Goal: Task Accomplishment & Management: Manage account settings

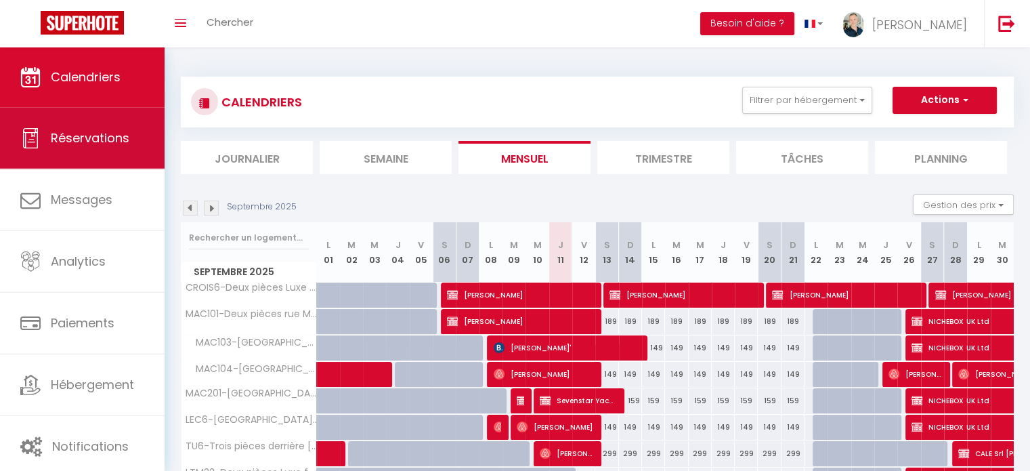
click at [104, 133] on span "Réservations" at bounding box center [90, 137] width 79 height 17
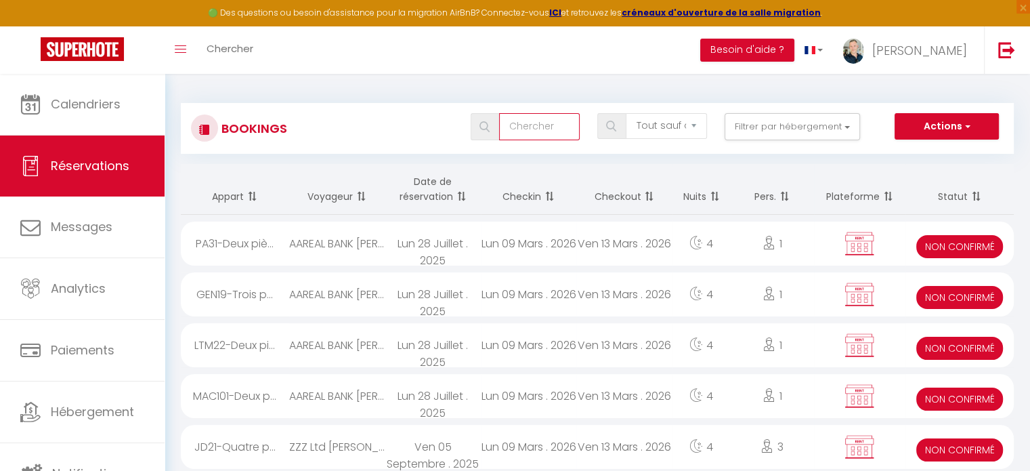
click at [558, 127] on input "text" at bounding box center [539, 126] width 81 height 27
type input "bvi"
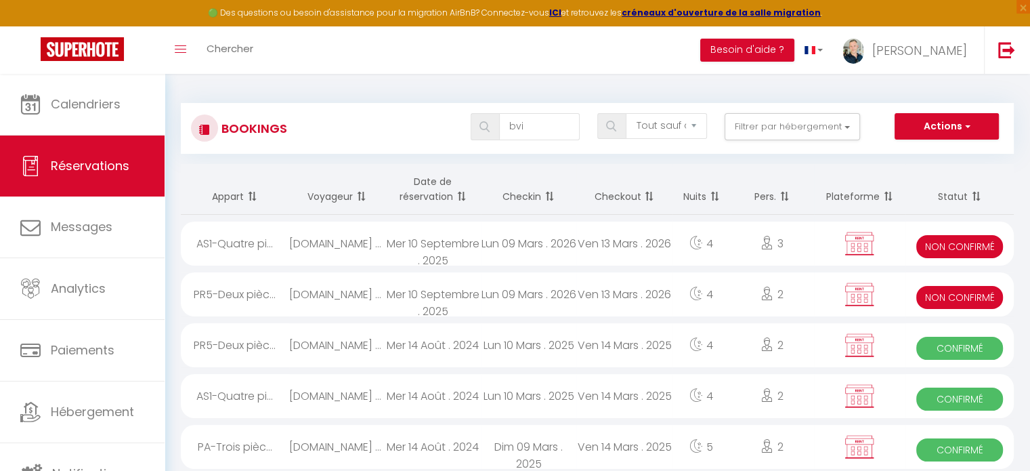
click at [501, 296] on div "Lun 09 Mars . 2026" at bounding box center [528, 294] width 95 height 44
select select "KO"
select select "0"
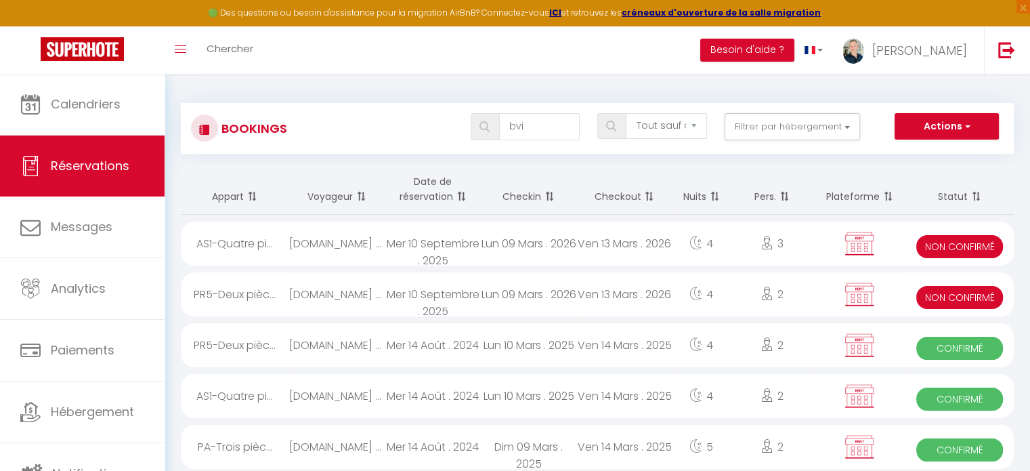
select select "0"
select select
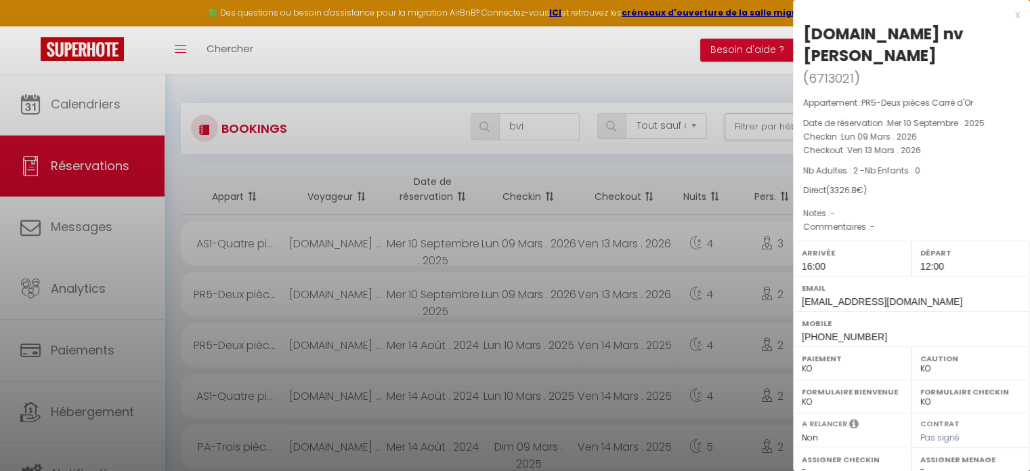
select select "8761"
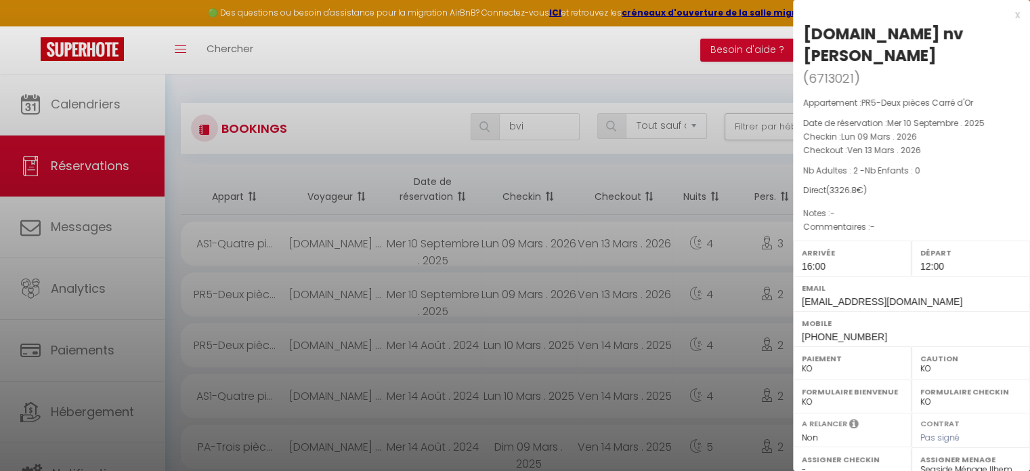
scroll to position [201, 0]
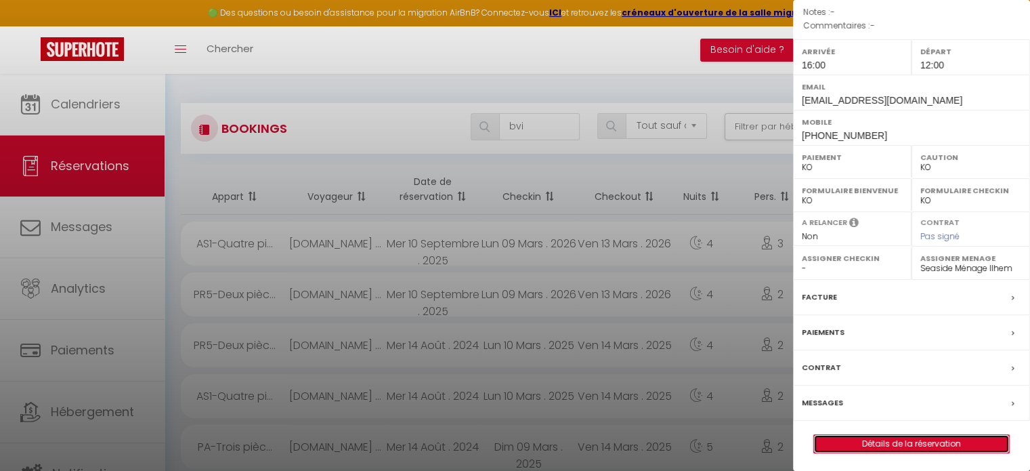
click at [891, 447] on link "Détails de la réservation" at bounding box center [911, 444] width 195 height 18
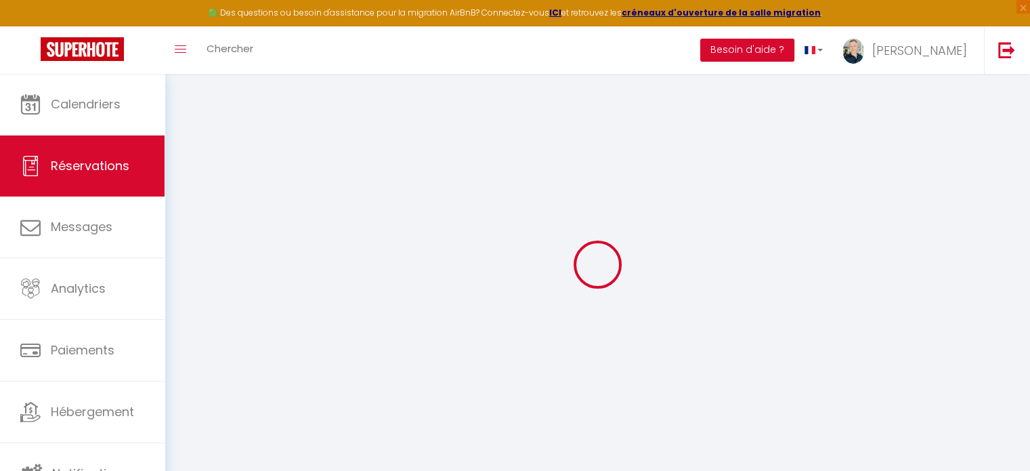
type input "[DOMAIN_NAME] nv"
type input "[PERSON_NAME]"
type input "[EMAIL_ADDRESS][DOMAIN_NAME]"
type input "[PHONE_NUMBER]"
type input "D-65189"
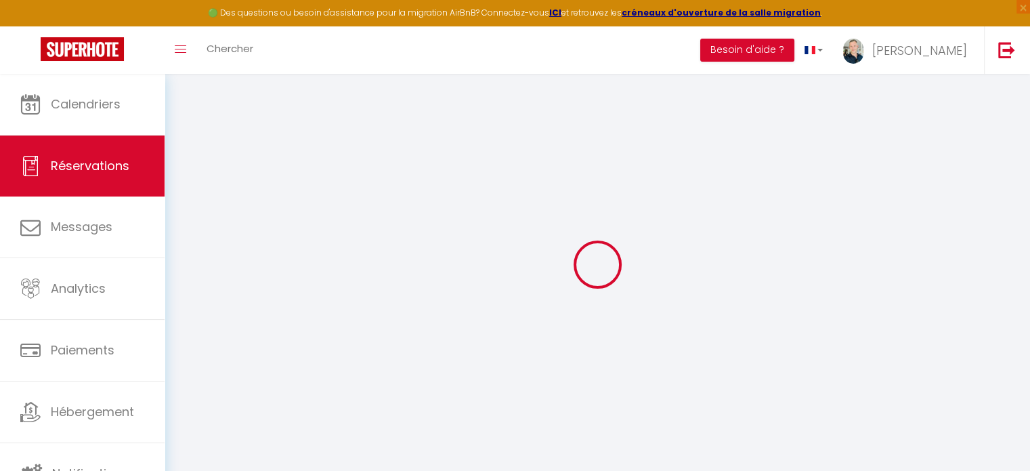
type input "[STREET_ADDRESS]"
type input "Kontich"
select select "BE"
select select "13964"
select select "2"
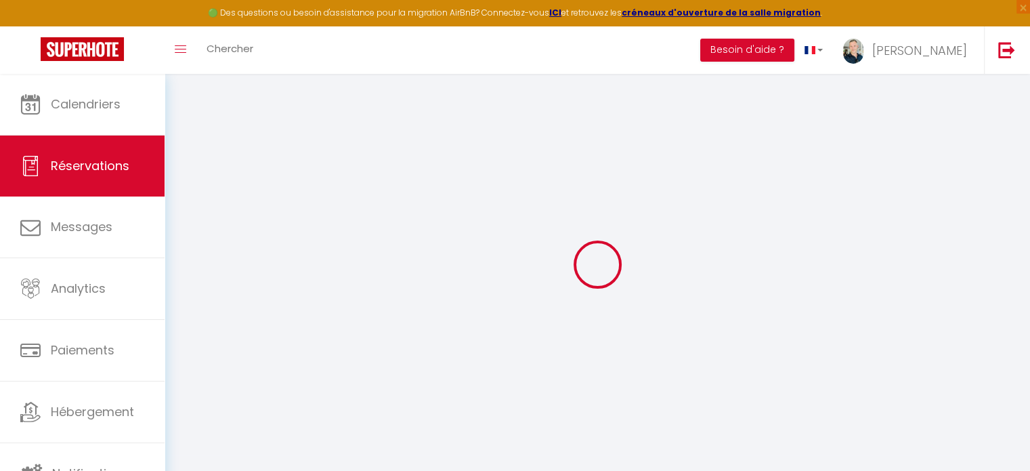
type input "Lun 09 Mars 2026"
select select
type input "Ven 13 Mars 2026"
select select
type input "2"
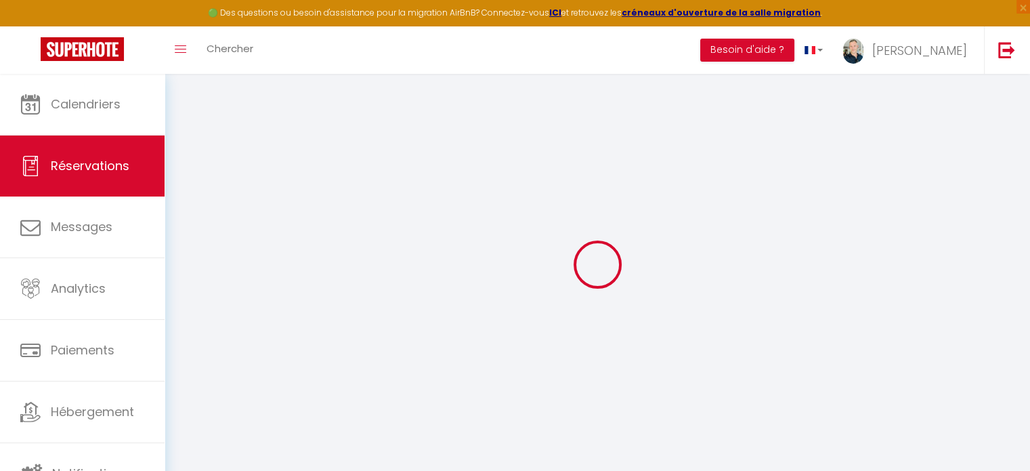
select select "10"
select select
type input "3300"
checkbox input "false"
select select
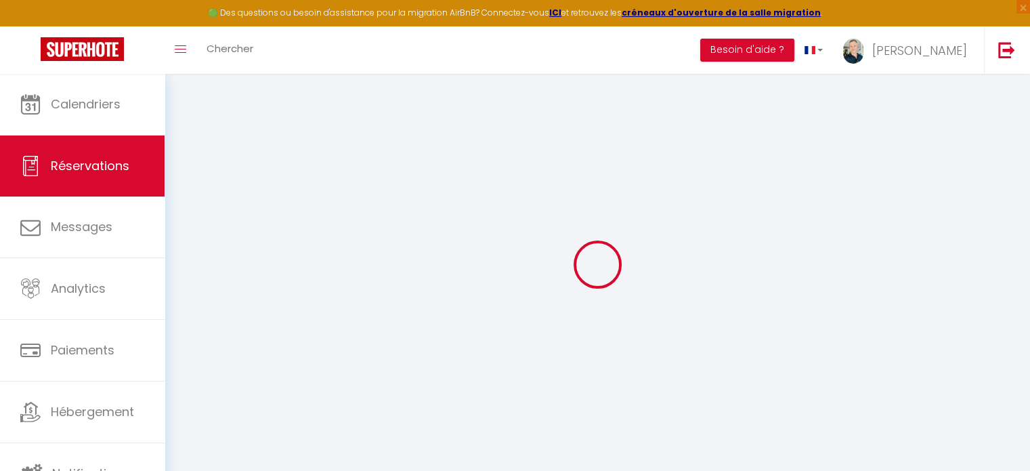
select select
select select "14"
checkbox input "false"
select select
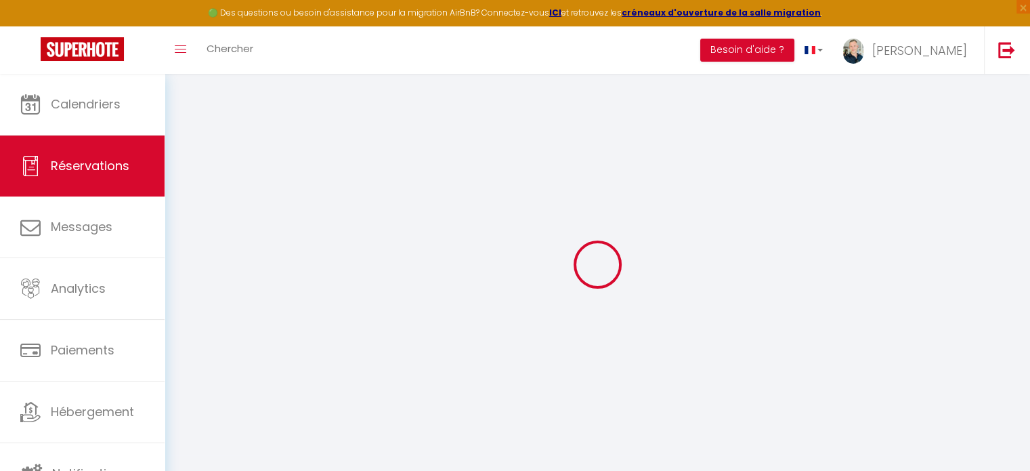
checkbox input "false"
select select
checkbox input "false"
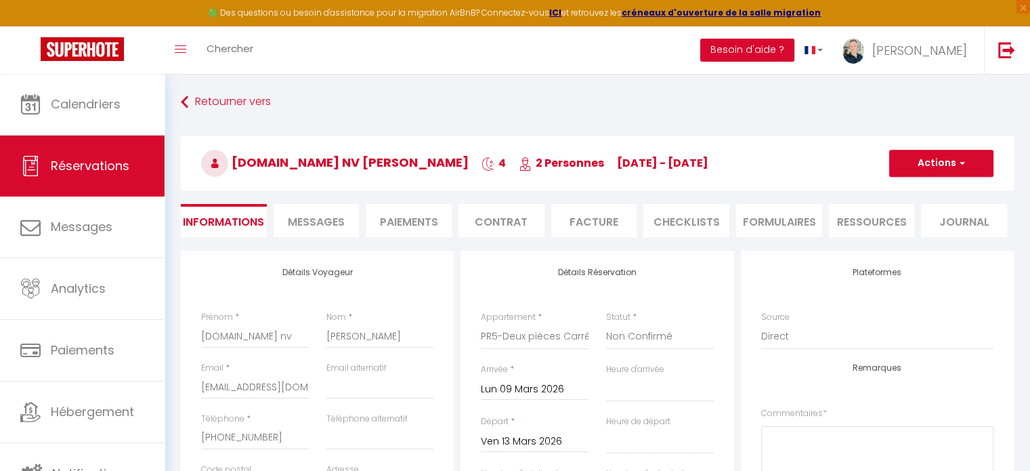
type input "26.8"
select select
checkbox input "false"
select select "16:00"
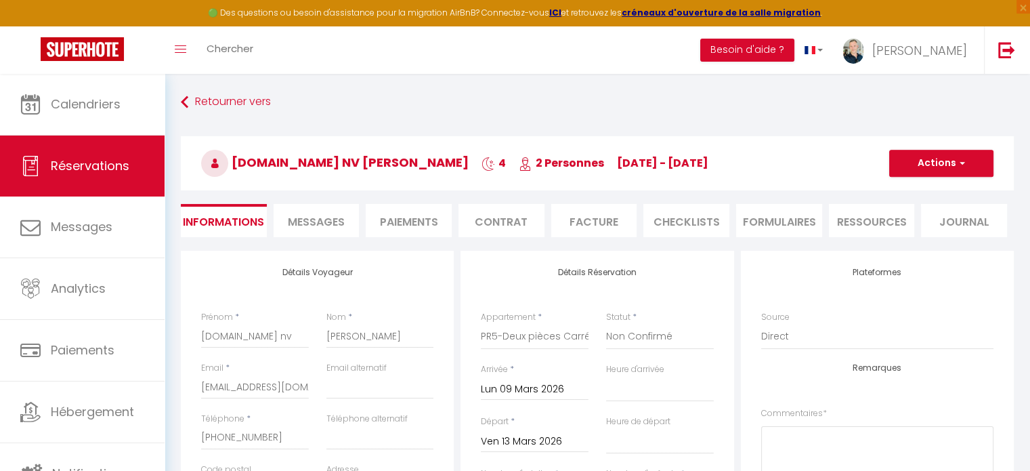
select select "12:00"
click at [969, 162] on button "Actions" at bounding box center [941, 163] width 104 height 27
click at [913, 204] on link "Dupliquer" at bounding box center [927, 211] width 107 height 18
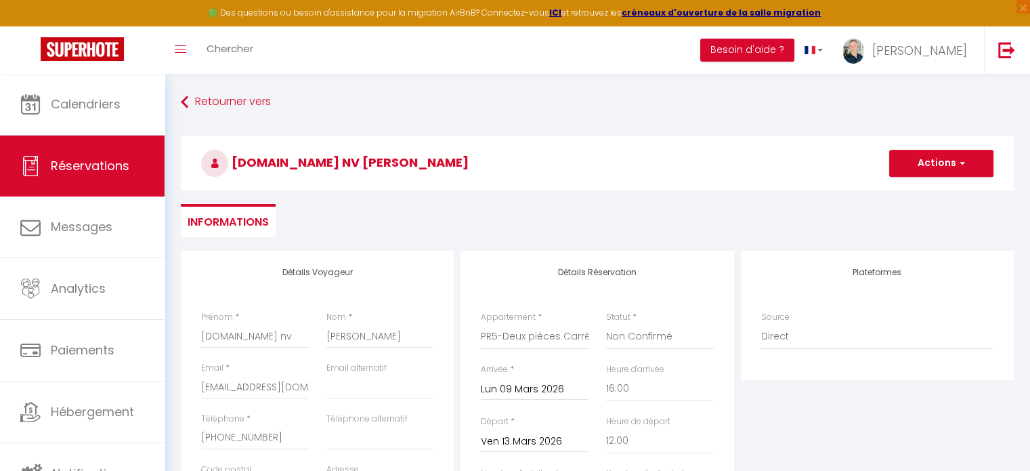
type input "0"
select select
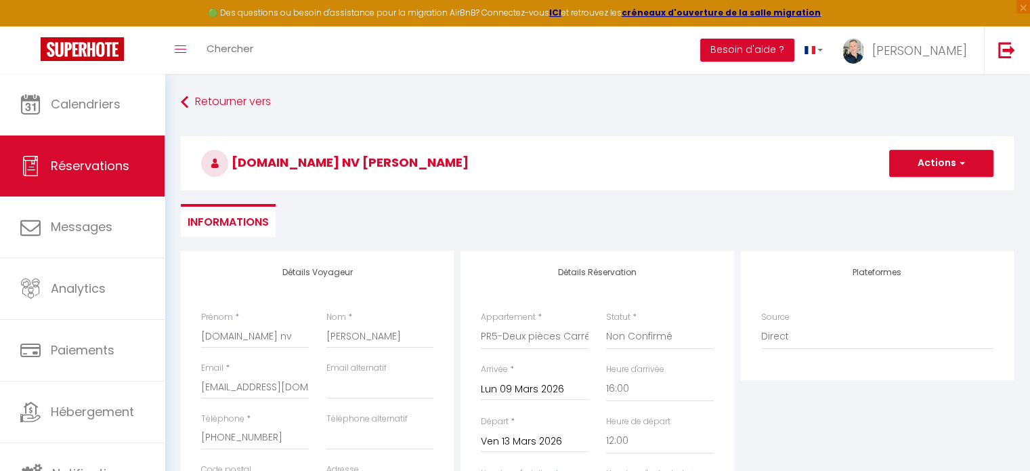
checkbox input "false"
click at [540, 333] on select "CROIS6-Deux pièces Luxe face Palais MAC101-[GEOGRAPHIC_DATA] à côté de [GEOGRAP…" at bounding box center [535, 337] width 108 height 26
select select "13971"
click at [481, 324] on select "CROIS6-Deux pièces Luxe face Palais MAC101-[GEOGRAPHIC_DATA] à côté de [GEOGRAP…" at bounding box center [535, 337] width 108 height 26
select select
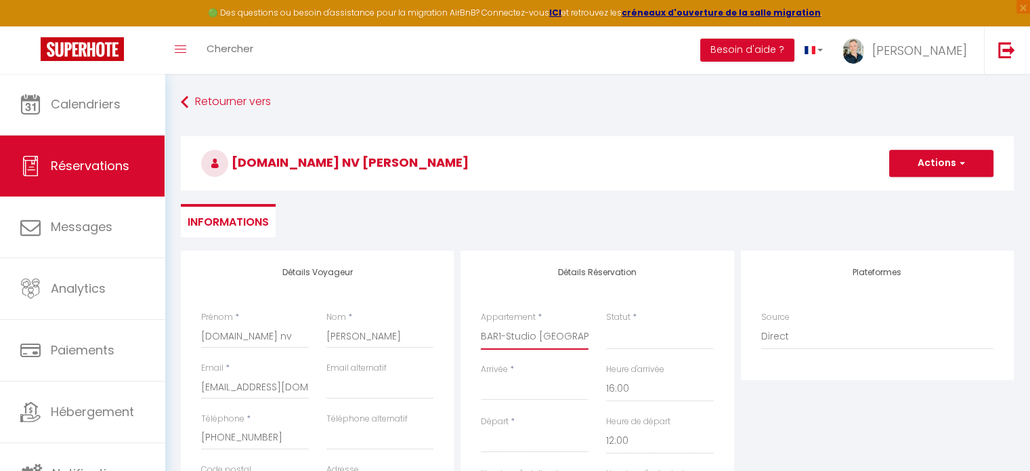
select select
type input "0"
select select
checkbox input "false"
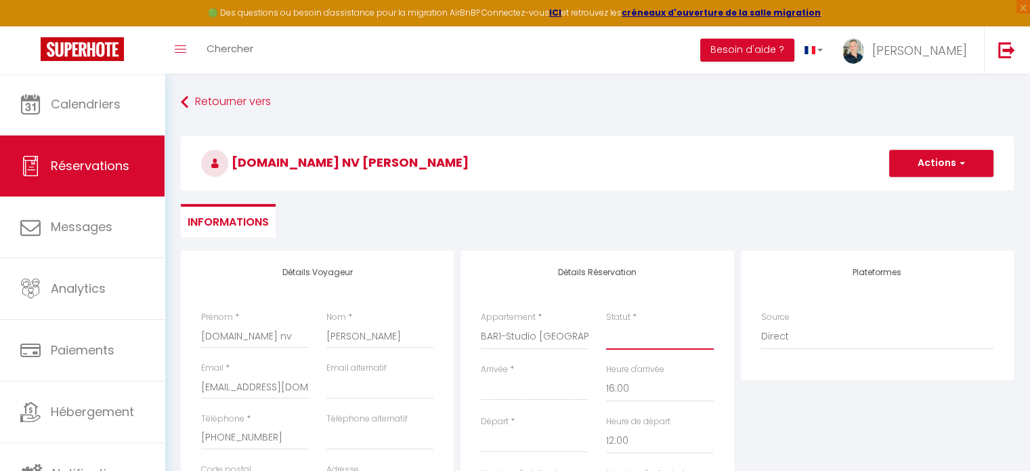
click at [634, 342] on select "Confirmé Non Confirmé [PERSON_NAME] par le voyageur No Show Request" at bounding box center [660, 337] width 108 height 26
select select
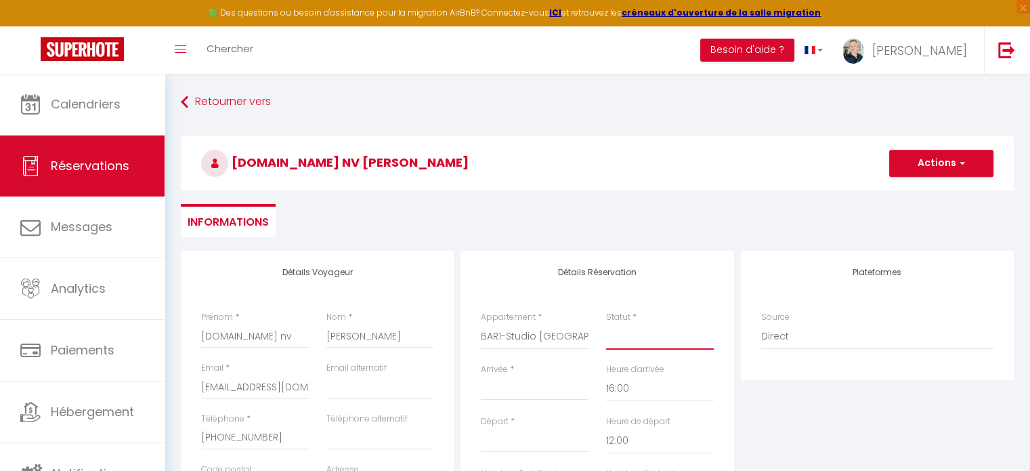
checkbox input "false"
select select "2"
click at [606, 324] on select "Confirmé Non Confirmé [PERSON_NAME] par le voyageur No Show Request" at bounding box center [660, 337] width 108 height 26
select select
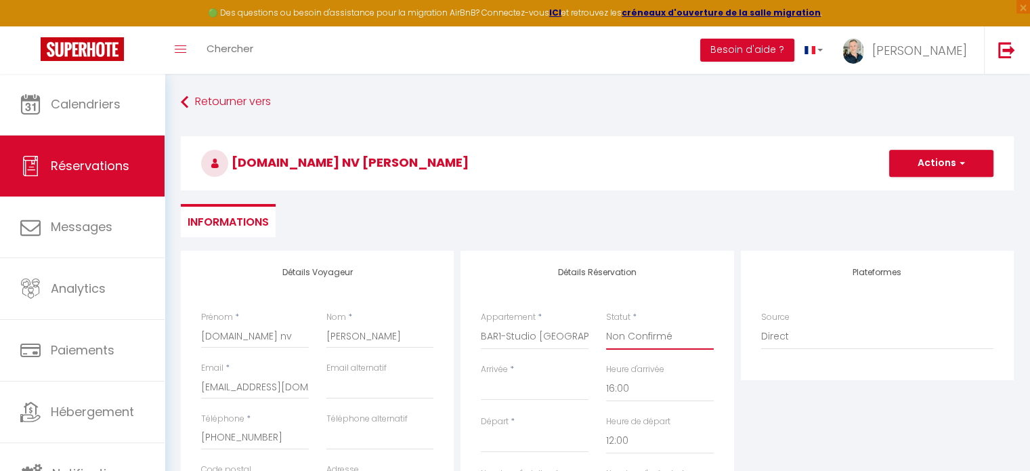
select select
checkbox input "false"
click at [525, 380] on input "Arrivée" at bounding box center [535, 389] width 108 height 18
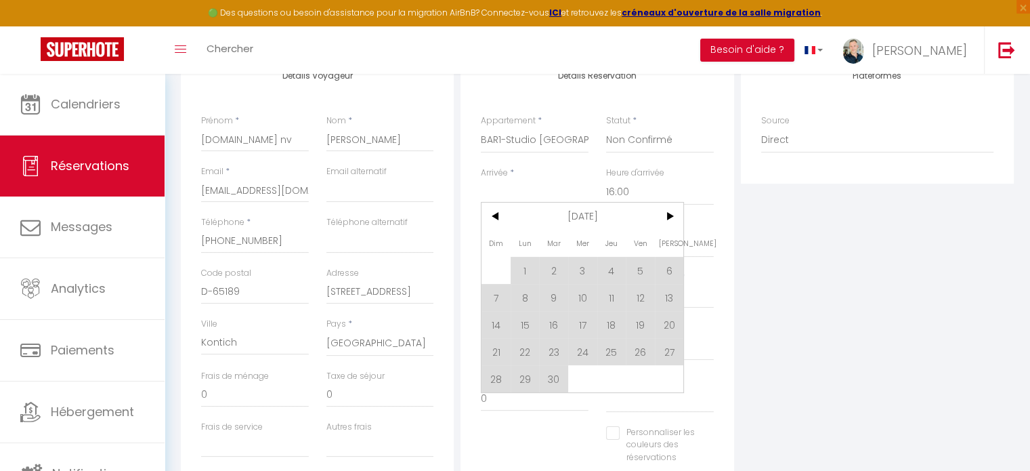
scroll to position [230, 0]
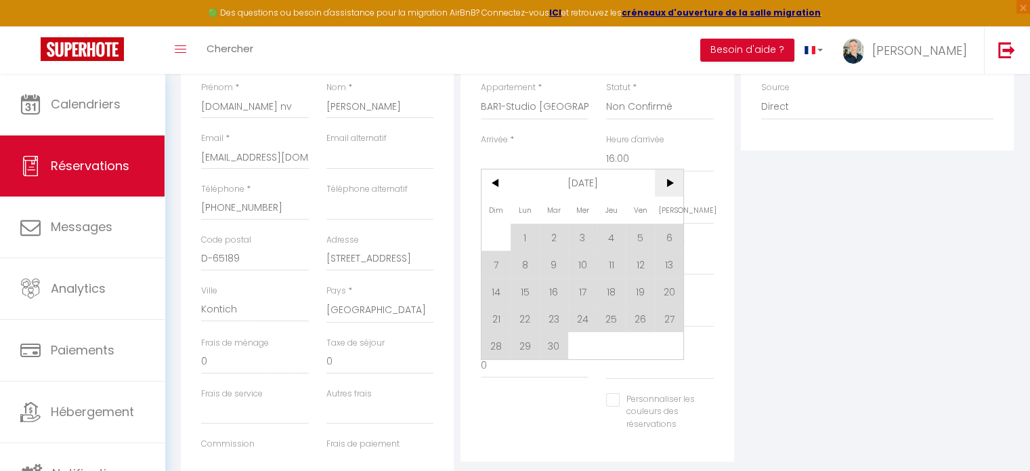
click at [676, 183] on span ">" at bounding box center [669, 182] width 29 height 27
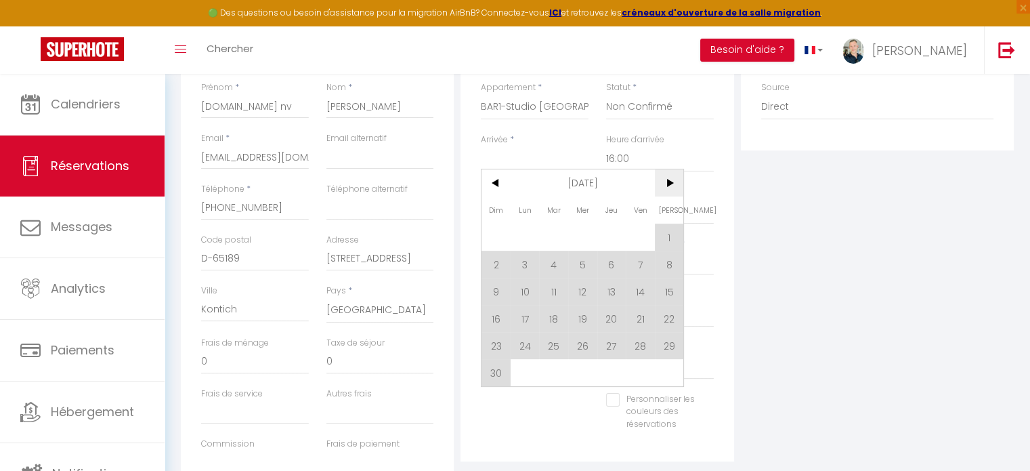
click at [676, 183] on span ">" at bounding box center [669, 182] width 29 height 27
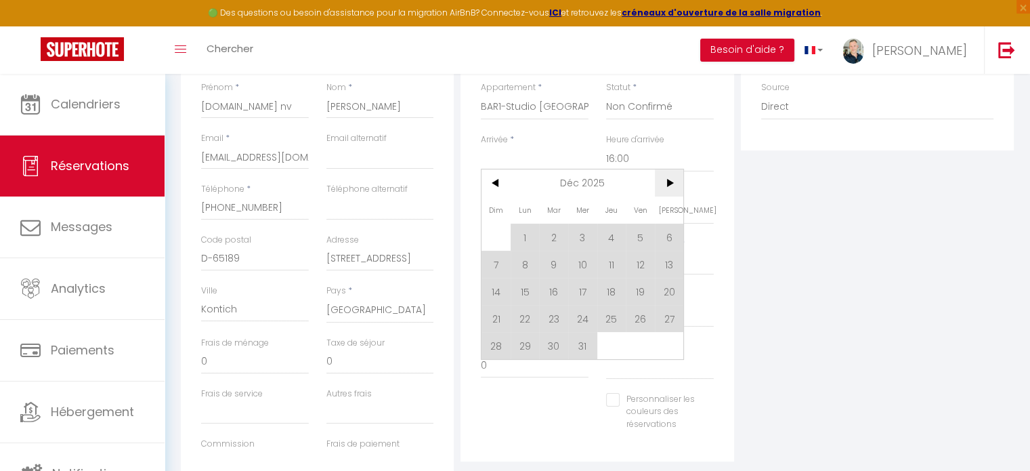
click at [676, 183] on span ">" at bounding box center [669, 182] width 29 height 27
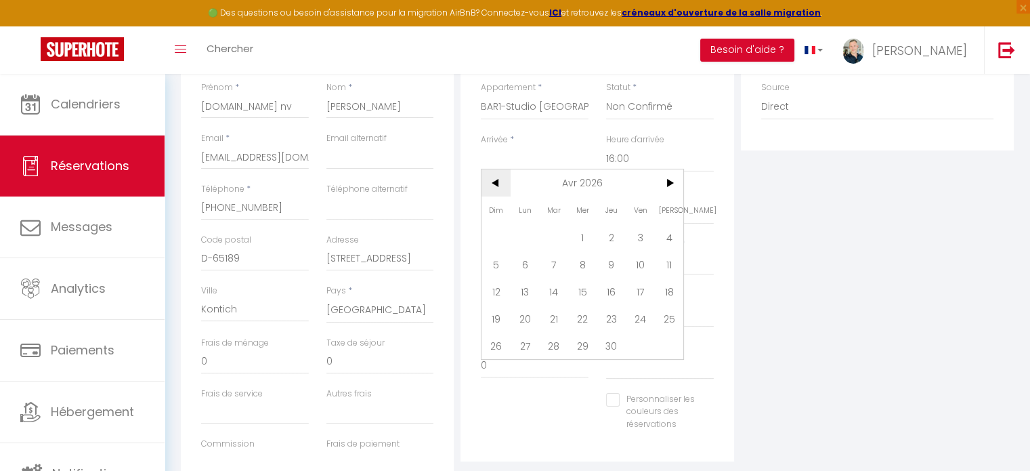
click at [487, 175] on span "<" at bounding box center [495, 182] width 29 height 27
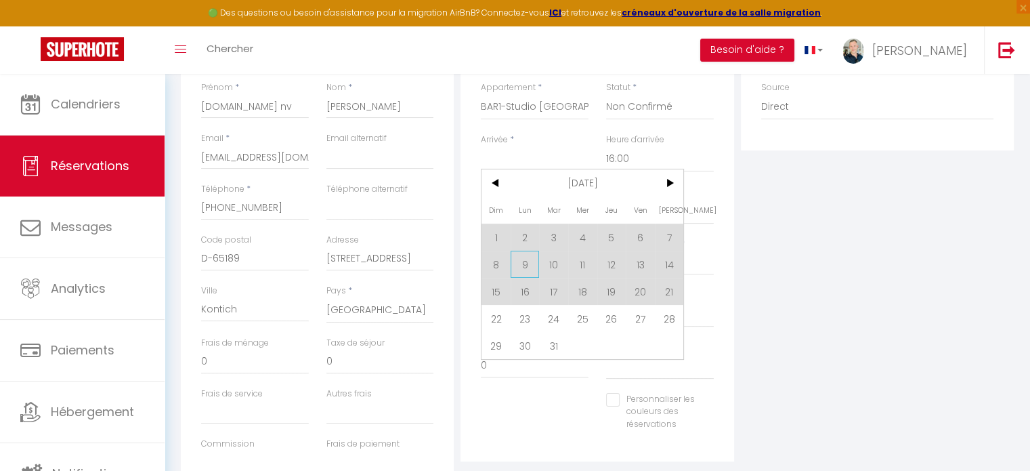
click at [520, 265] on span "9" at bounding box center [524, 263] width 29 height 27
type input "Lun 09 Mars 2026"
type input "[DATE]"
select select
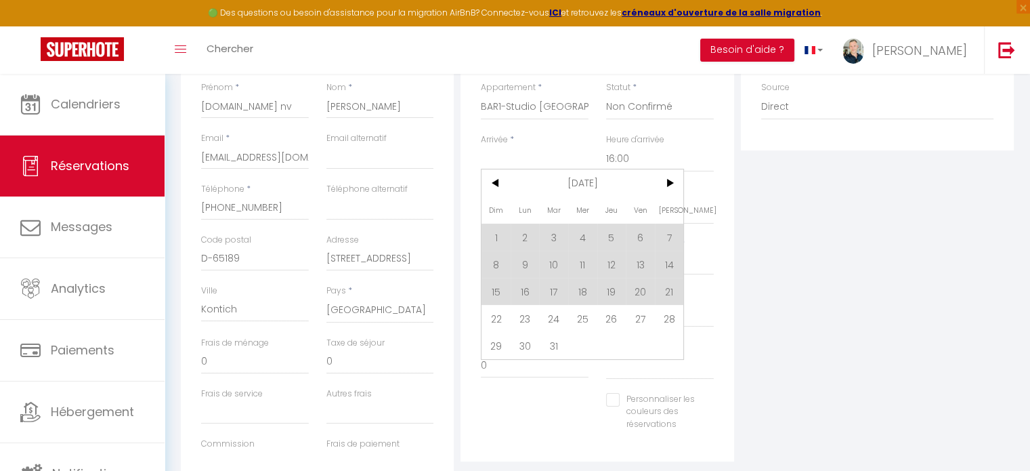
select select
checkbox input "false"
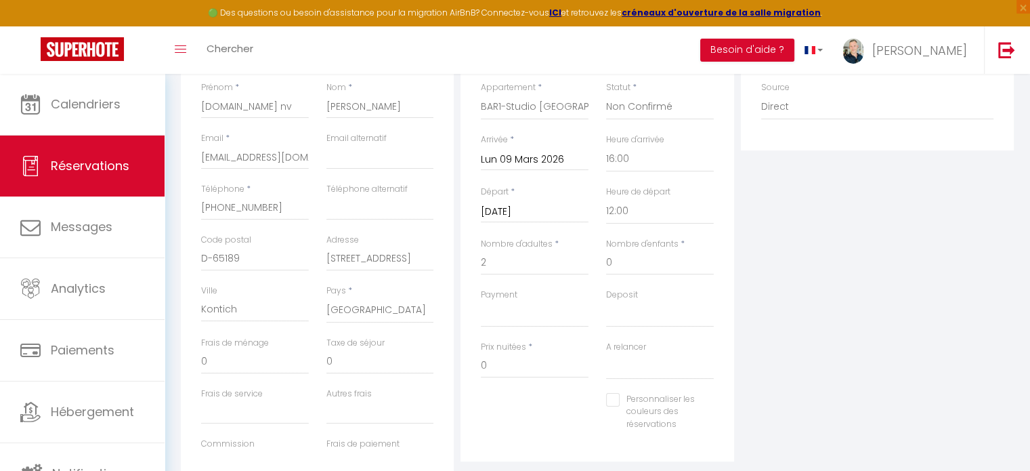
select select
checkbox input "false"
click at [542, 215] on input "[DATE]" at bounding box center [535, 212] width 108 height 18
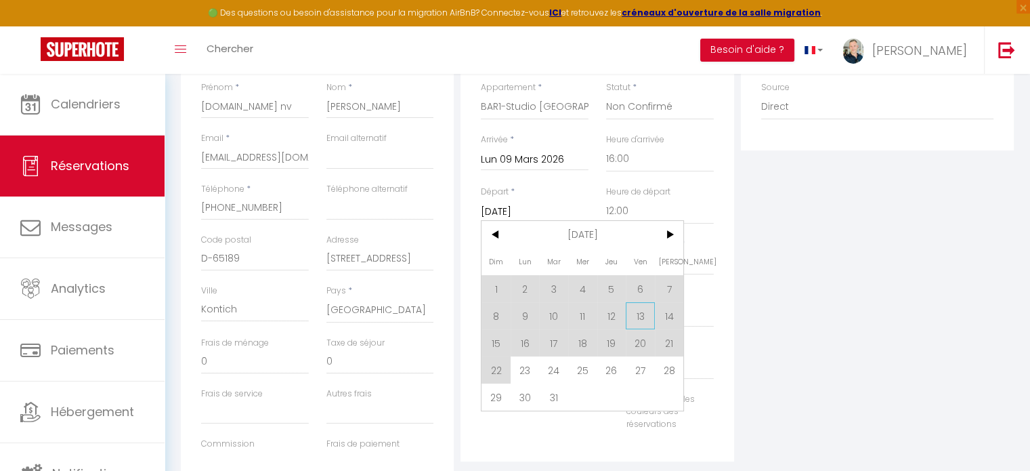
click at [645, 314] on span "13" at bounding box center [640, 315] width 29 height 27
type input "Ven 13 Mars 2026"
select select
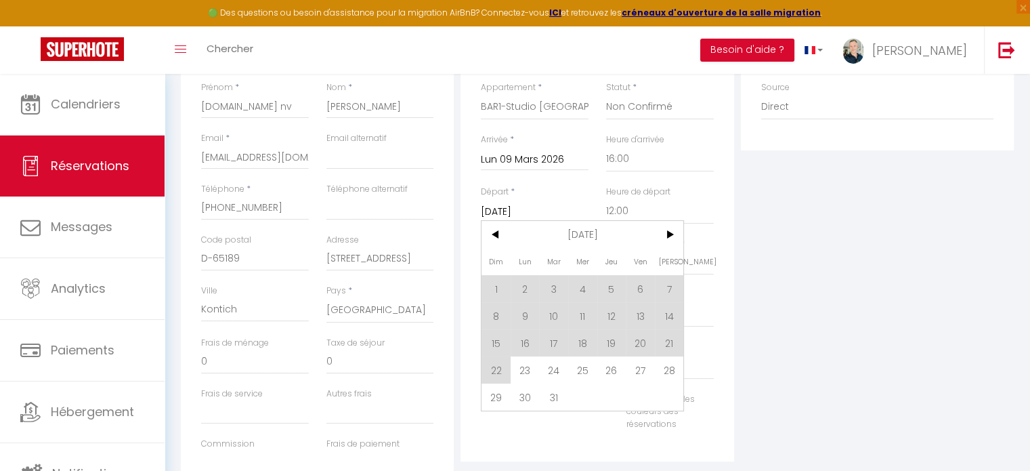
checkbox input "false"
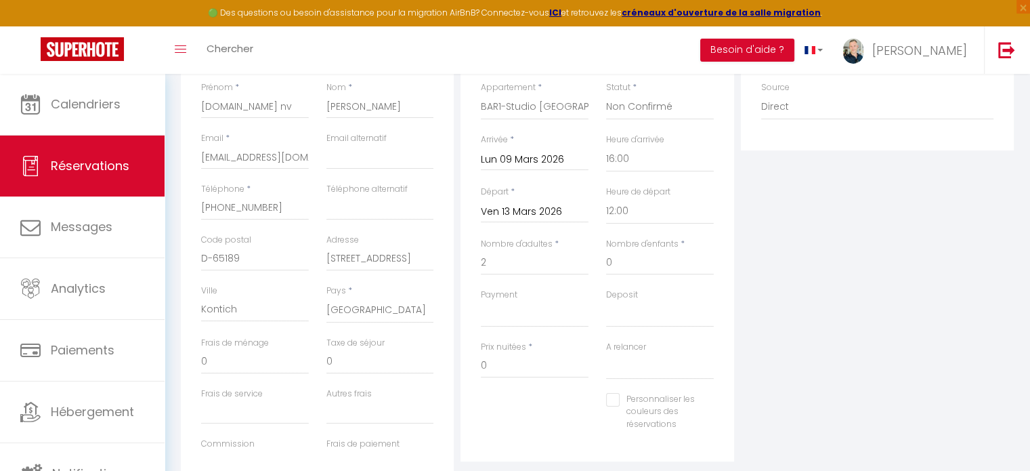
select select
checkbox input "false"
click at [504, 267] on input "2" at bounding box center [535, 262] width 108 height 24
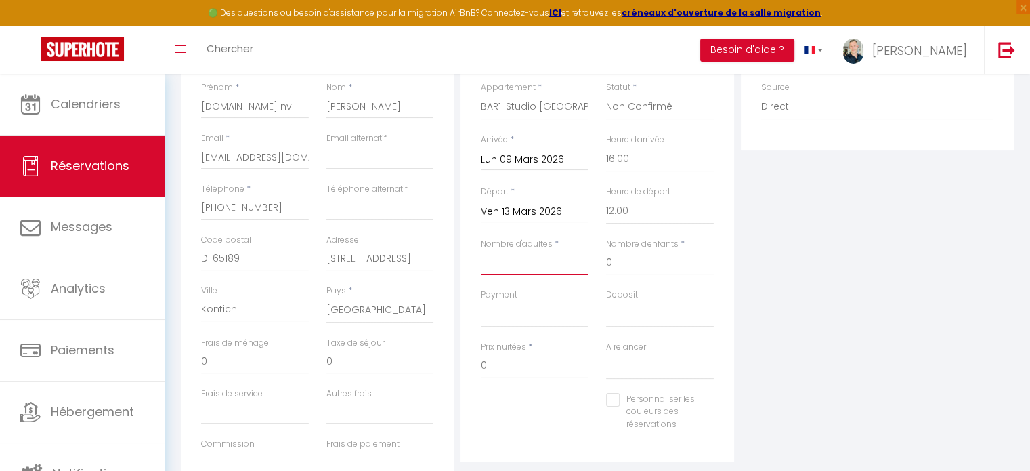
select select
checkbox input "false"
type input "1"
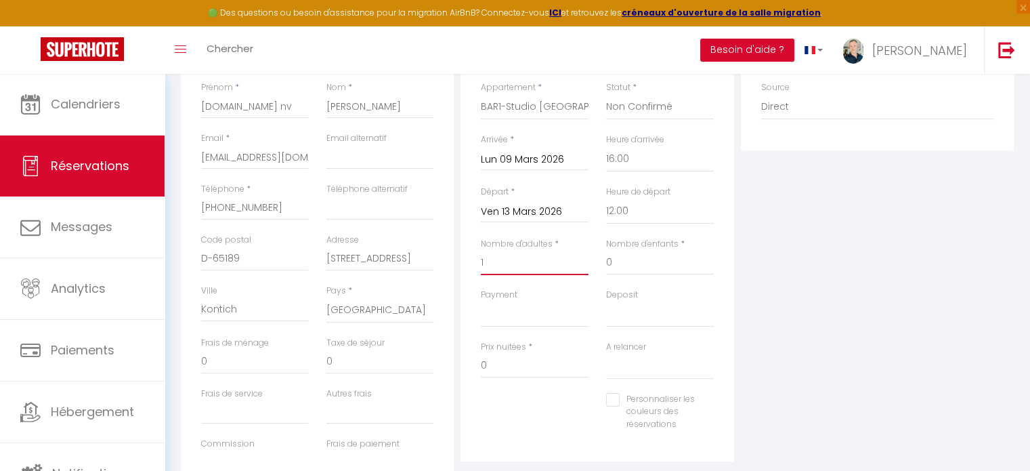
select select
checkbox input "false"
select select
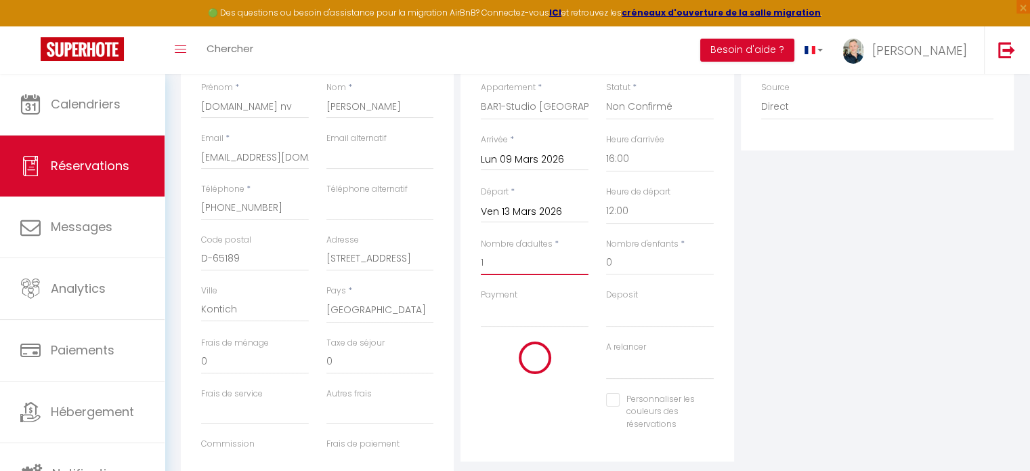
select select
checkbox input "false"
type input "1"
click at [512, 327] on div "Payment OK KO" at bounding box center [534, 314] width 125 height 52
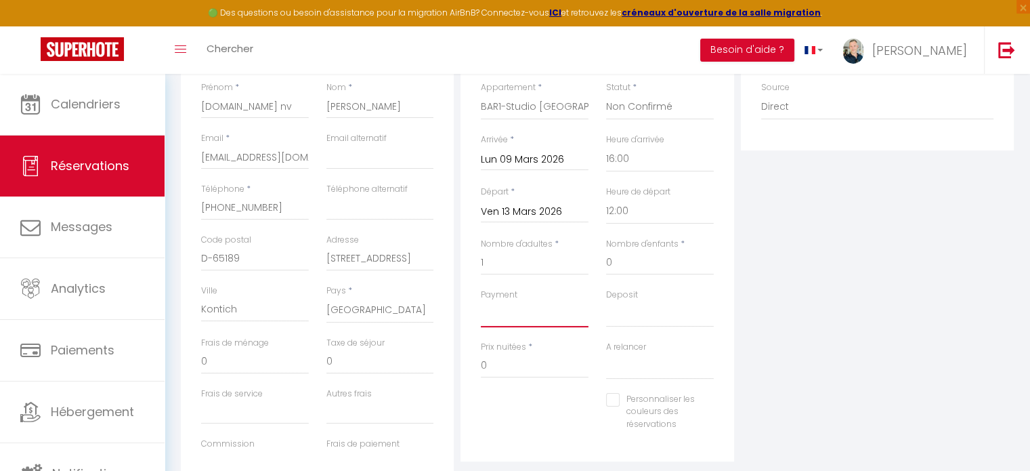
click at [498, 318] on select "OK KO" at bounding box center [535, 314] width 108 height 26
select select "10"
click at [481, 301] on select "OK KO" at bounding box center [535, 314] width 108 height 26
select select
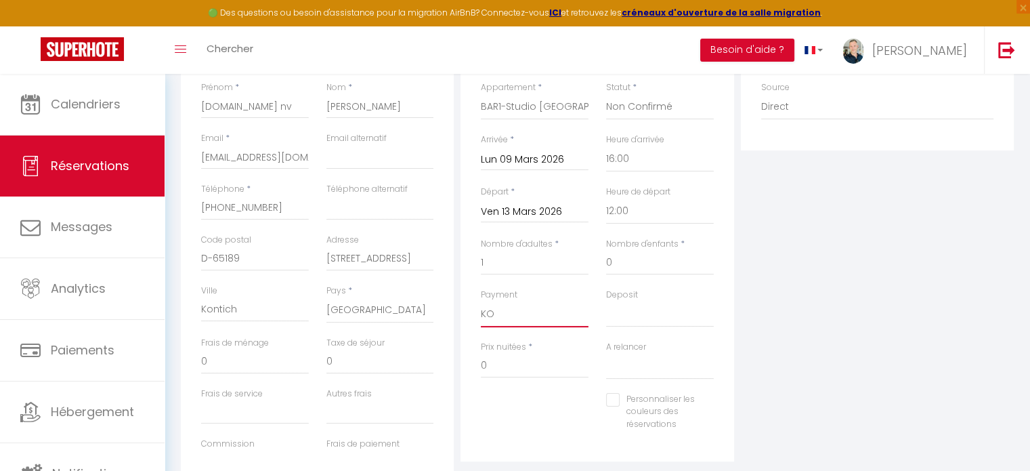
checkbox input "false"
click at [635, 313] on select "OK KO" at bounding box center [660, 314] width 108 height 26
select select "14"
click at [606, 301] on select "OK KO" at bounding box center [660, 314] width 108 height 26
select select
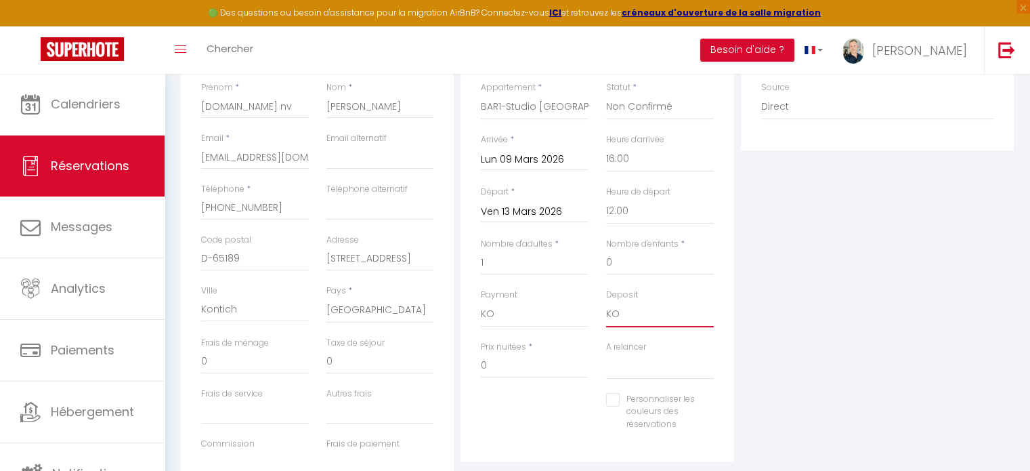
checkbox input "false"
click at [641, 368] on select "Oui Non" at bounding box center [660, 366] width 108 height 26
select select "0"
click at [606, 353] on select "Oui Non" at bounding box center [660, 366] width 108 height 26
checkbox input "false"
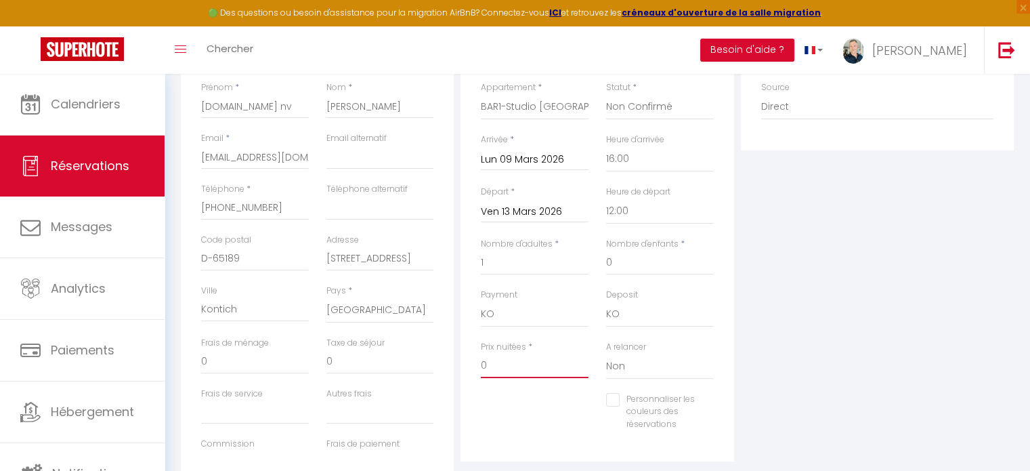
click at [504, 363] on input "0" at bounding box center [535, 365] width 108 height 24
type input "2000"
click at [343, 362] on input "0" at bounding box center [380, 361] width 108 height 24
checkbox input "false"
click at [390, 368] on input "Taxe de séjour" at bounding box center [380, 361] width 108 height 24
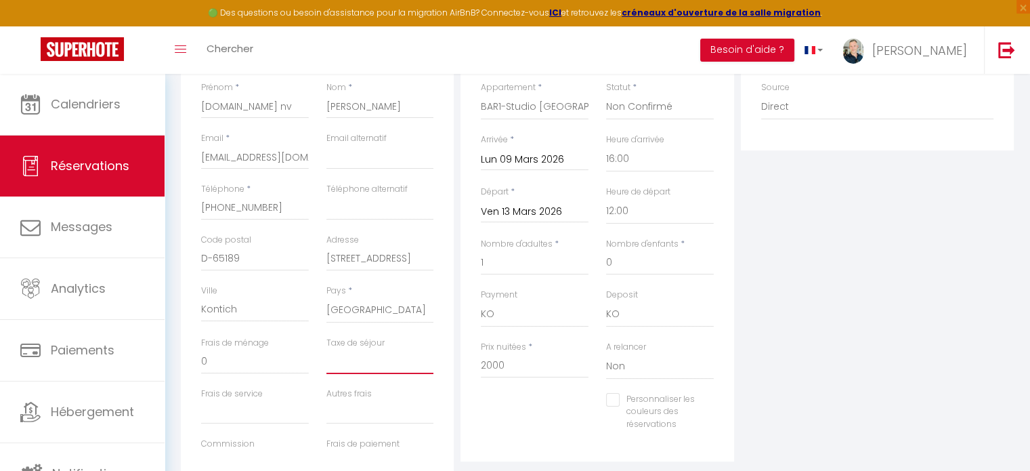
type input "2"
checkbox input "false"
type input "24"
checkbox input "false"
type input "24."
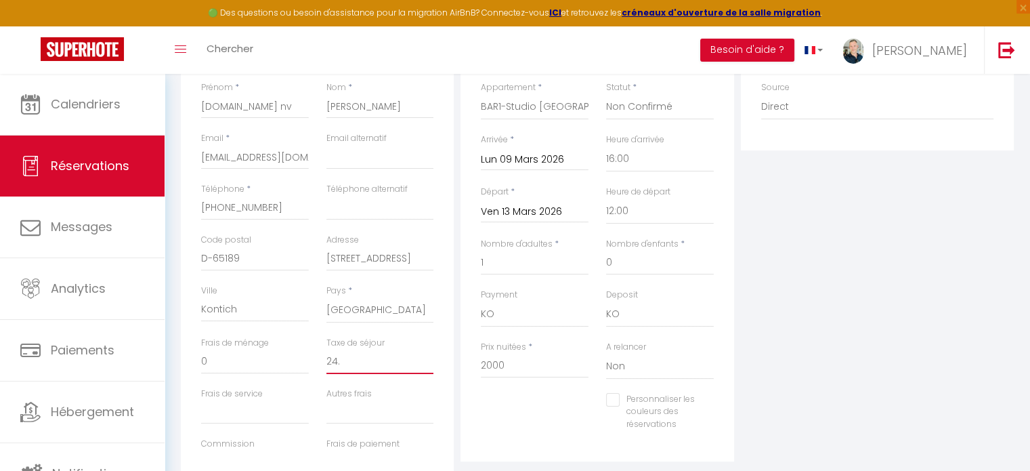
checkbox input "false"
type input "24.6"
checkbox input "false"
type input "24.64"
checkbox input "false"
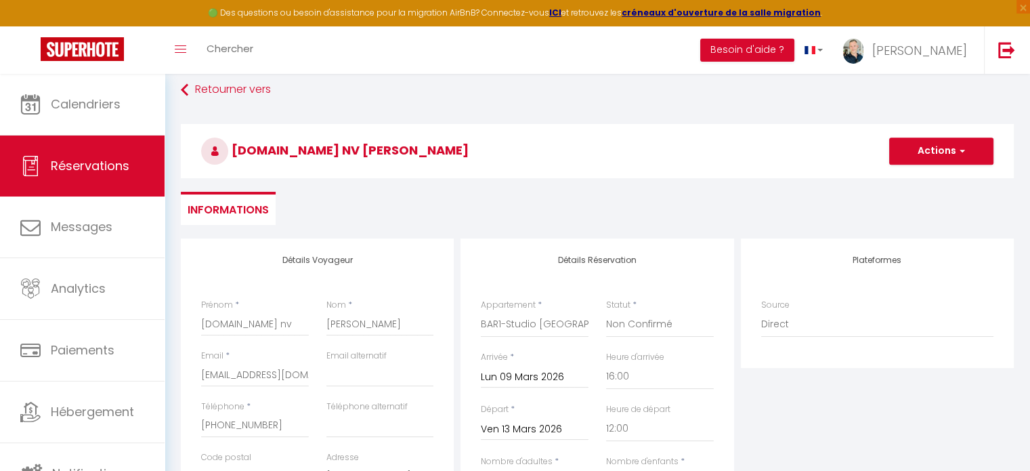
scroll to position [0, 0]
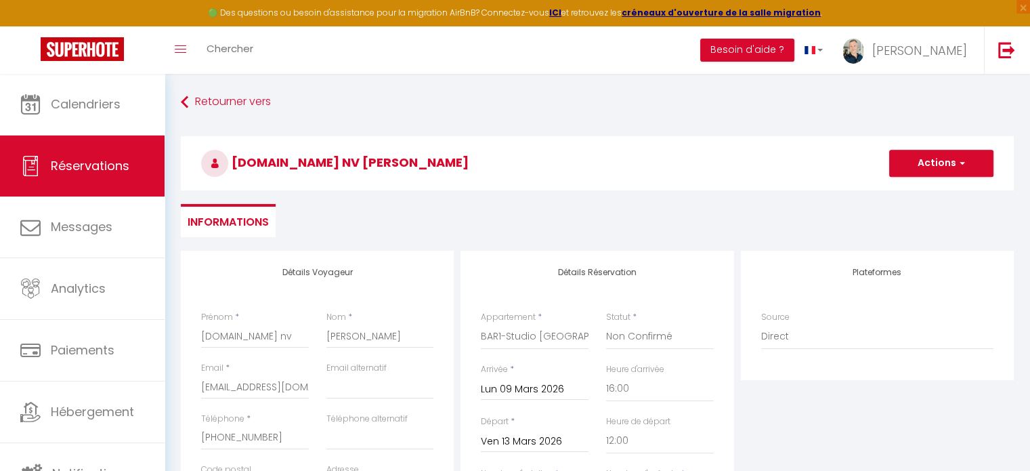
type input "24.64"
click at [959, 162] on span "button" at bounding box center [960, 163] width 8 height 12
click at [896, 194] on link "Enregistrer" at bounding box center [927, 193] width 107 height 18
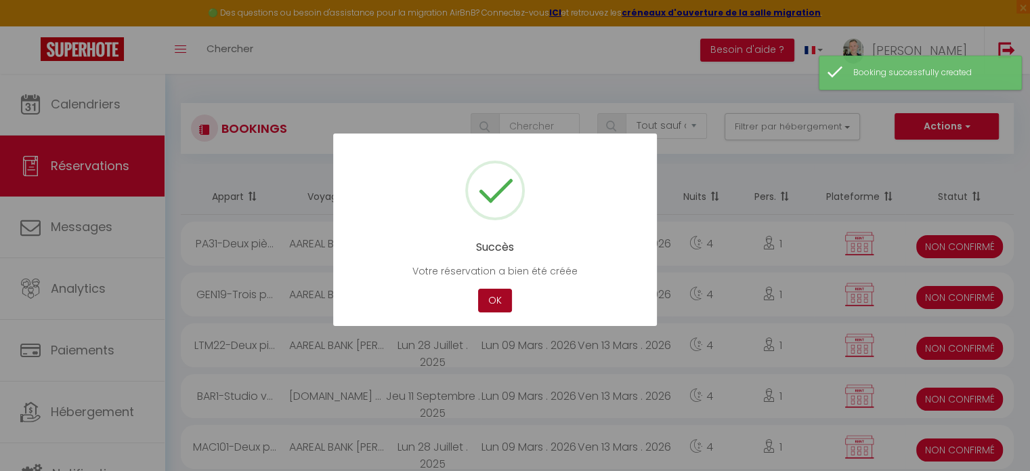
click at [485, 302] on button "OK" at bounding box center [495, 300] width 34 height 24
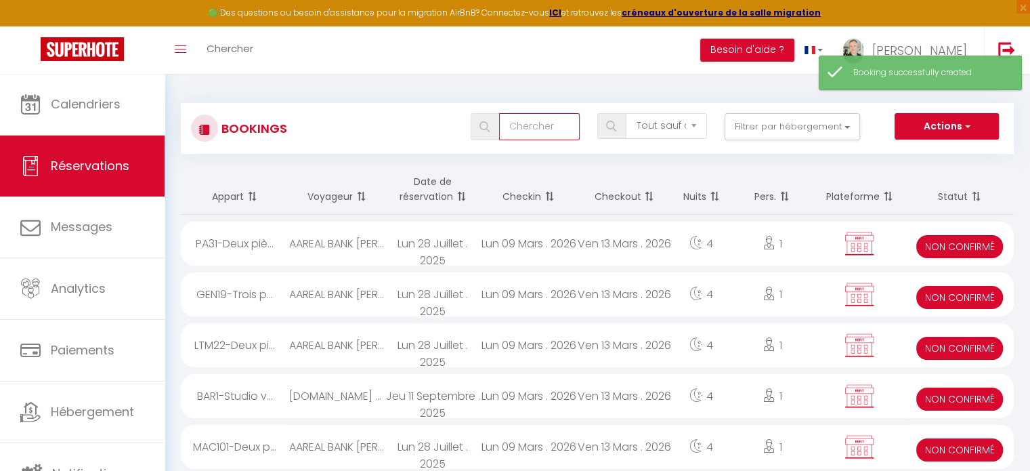
click at [528, 124] on input "text" at bounding box center [539, 126] width 81 height 27
type input "bvi"
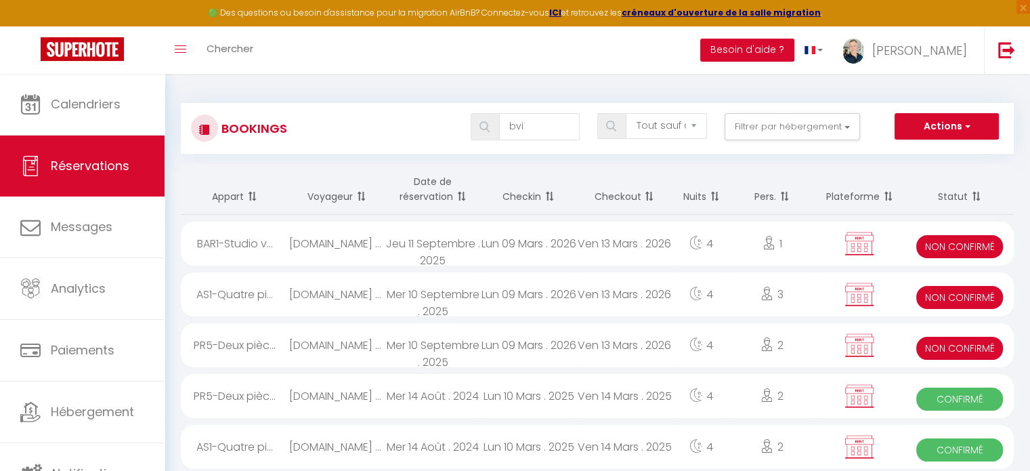
click at [525, 244] on div "Lun 09 Mars . 2026" at bounding box center [528, 243] width 95 height 44
select select "KO"
select select "0"
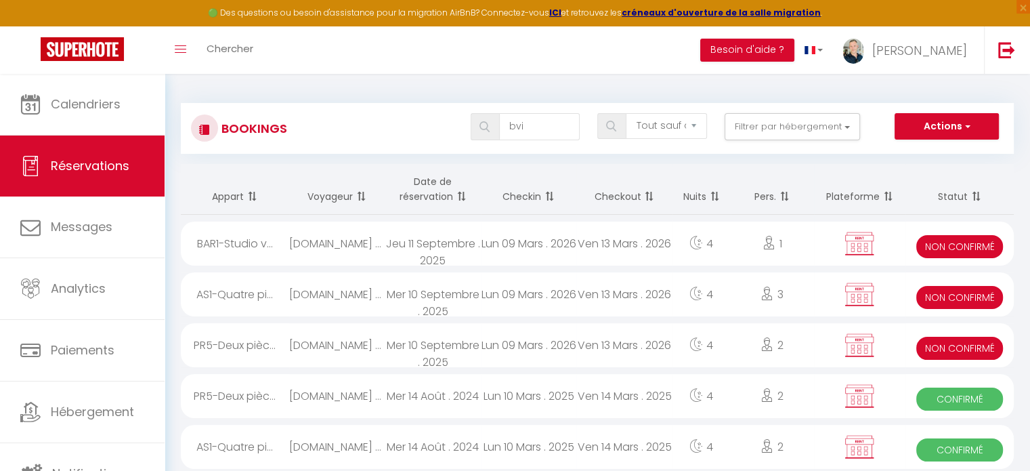
select select "0"
select select
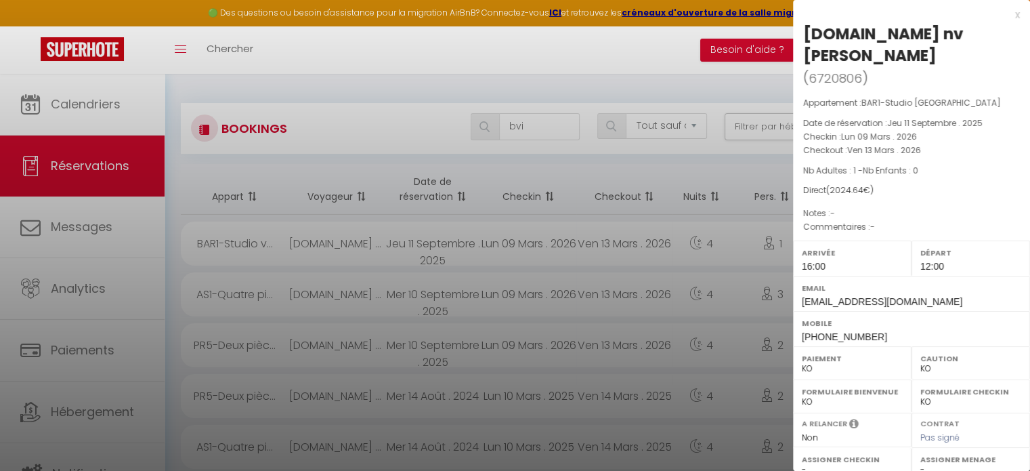
select select "8761"
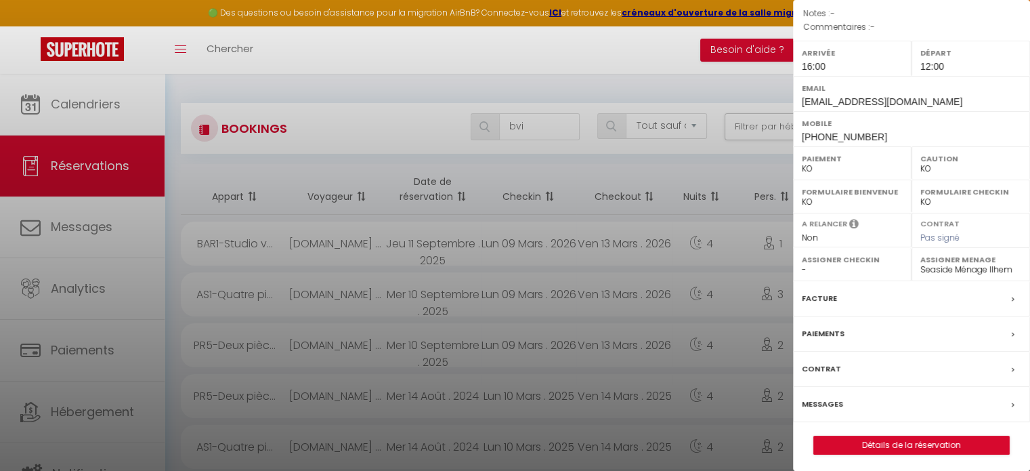
scroll to position [200, 0]
click at [904, 436] on link "Détails de la réservation" at bounding box center [911, 444] width 195 height 18
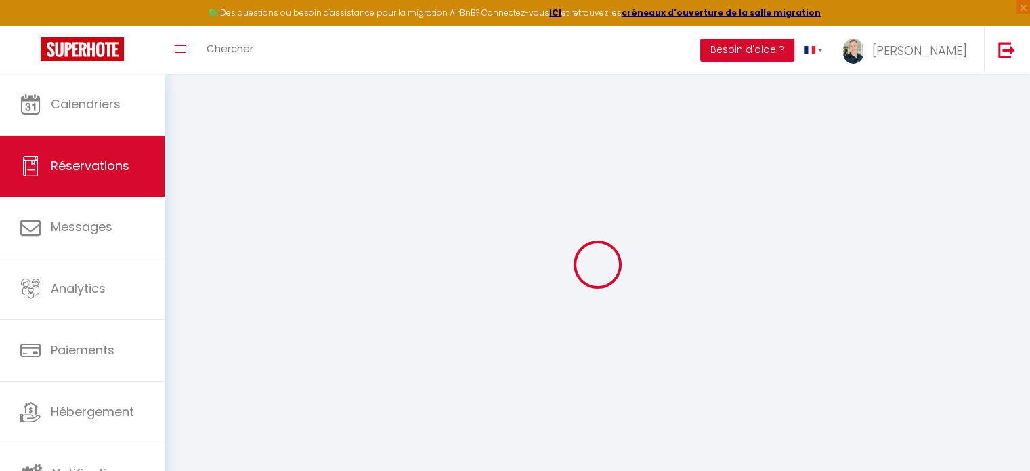
type input "[DOMAIN_NAME] nv"
type input "[PERSON_NAME]"
type input "[EMAIL_ADDRESS][DOMAIN_NAME]"
type input "[PHONE_NUMBER]"
type input "D-65189"
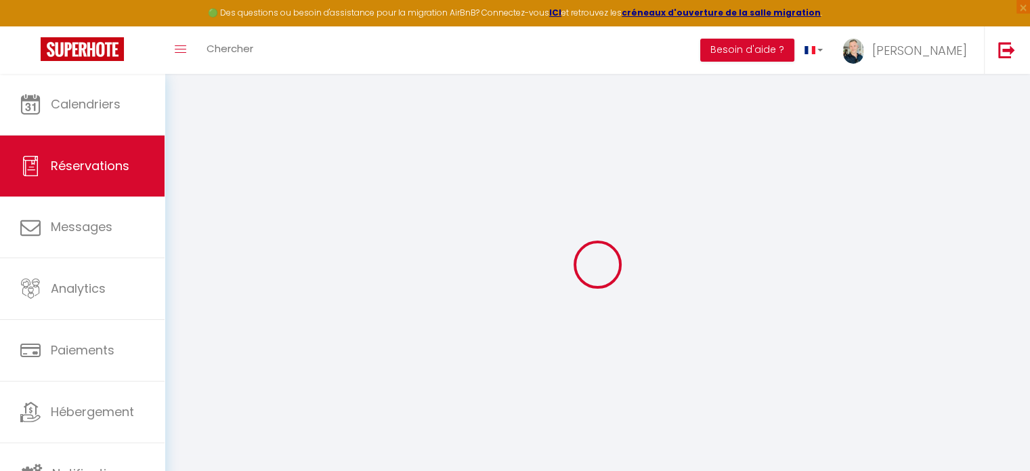
type input "[STREET_ADDRESS]"
type input "Kontich"
select select "BE"
select select "13971"
select select "2"
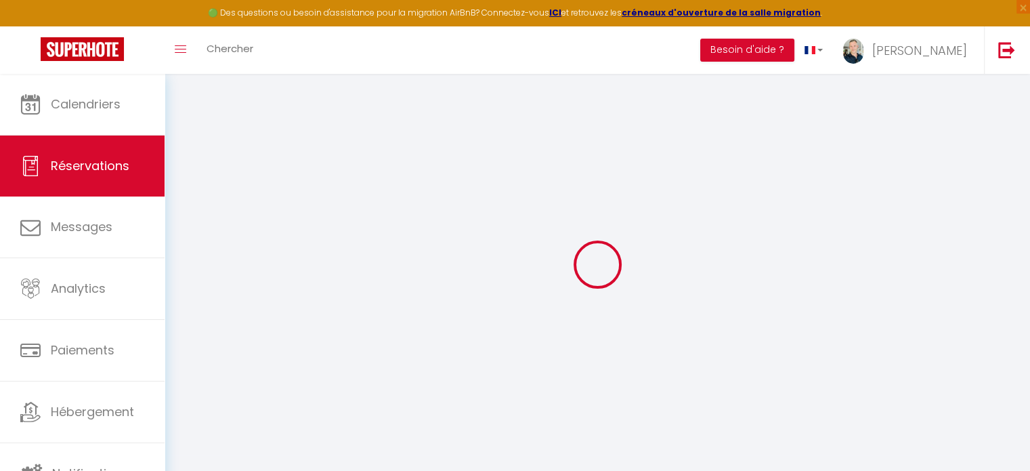
type input "Lun 09 Mars 2026"
select select
type input "Ven 13 Mars 2026"
select select
type input "1"
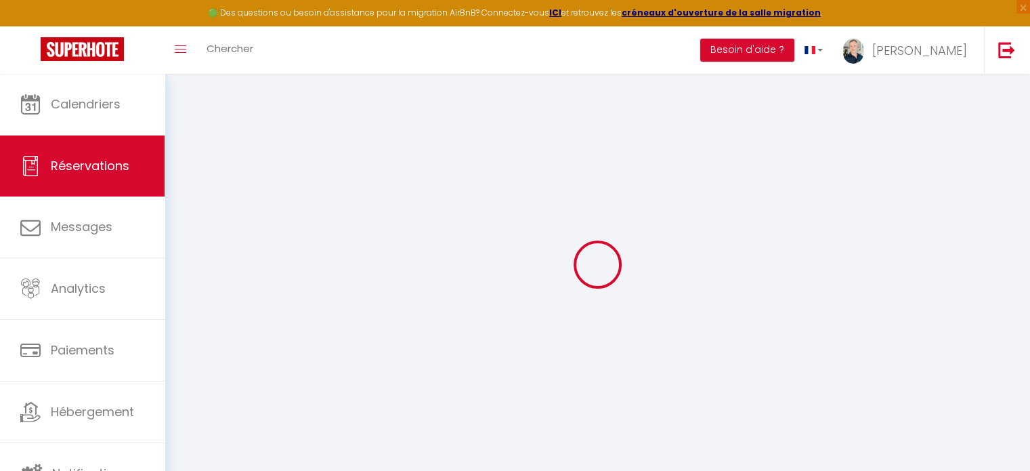
select select "10"
select select
type input "2000"
checkbox input "false"
type input "2024.64"
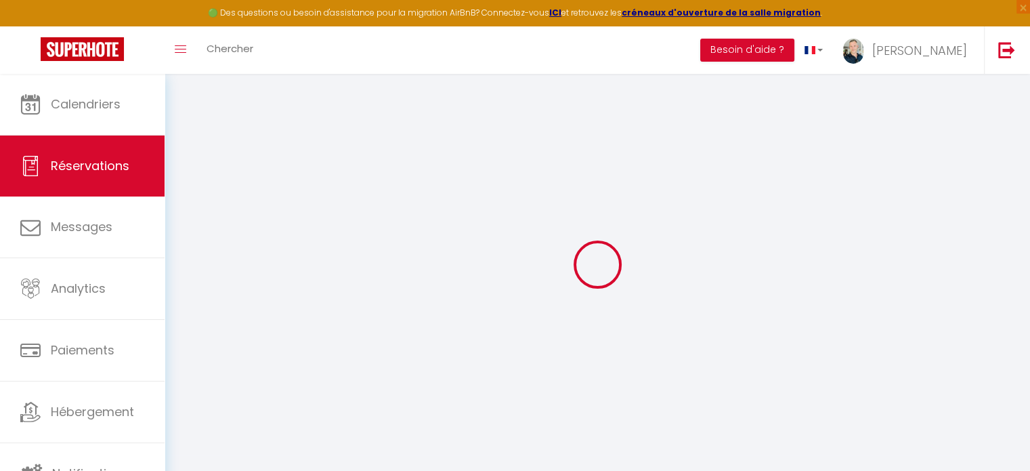
type input "0"
select select
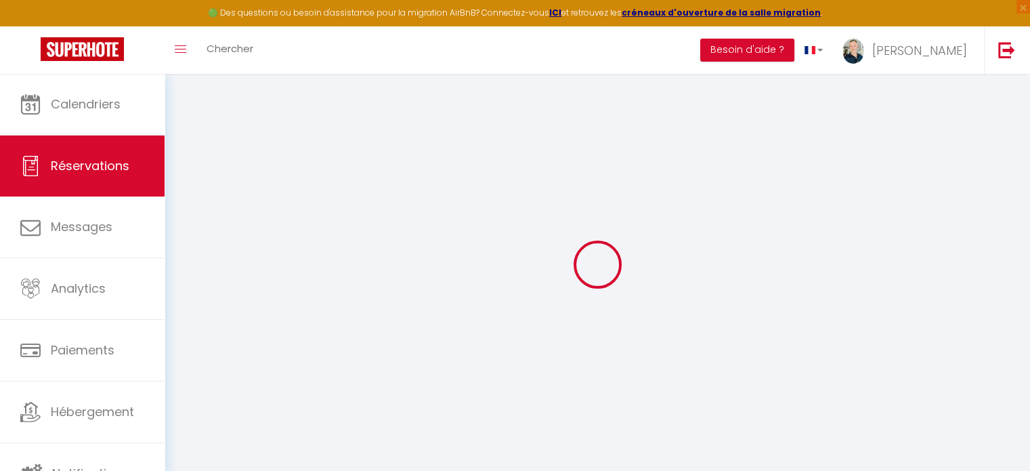
select select "14"
checkbox input "false"
select select
checkbox input "false"
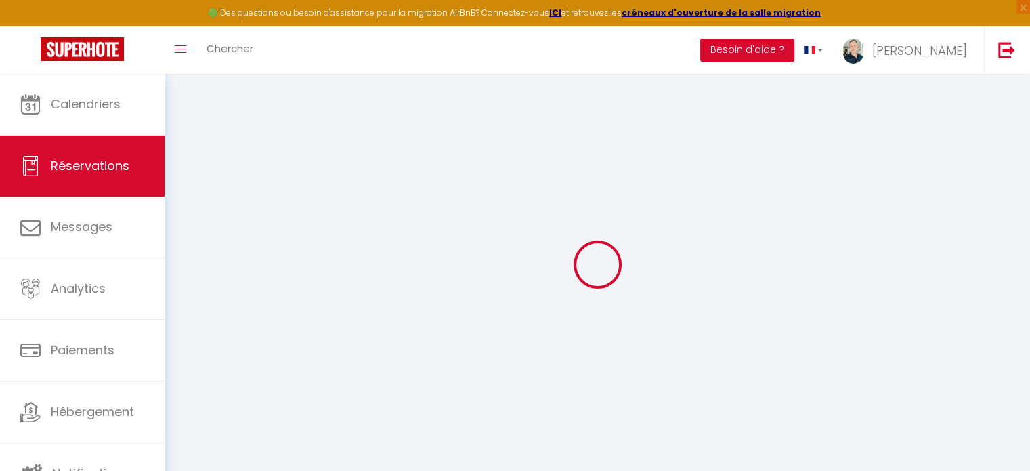
select select
checkbox input "false"
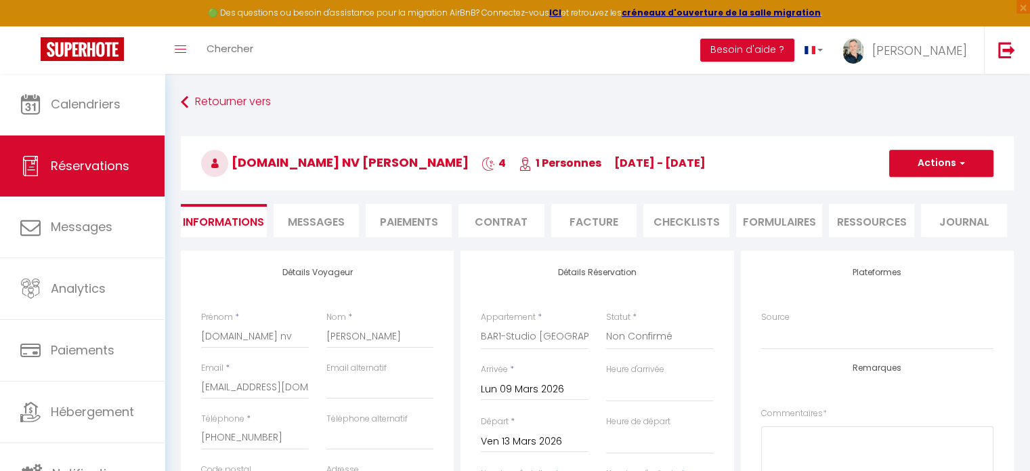
type input "24.64"
select select
checkbox input "false"
select select "16:00"
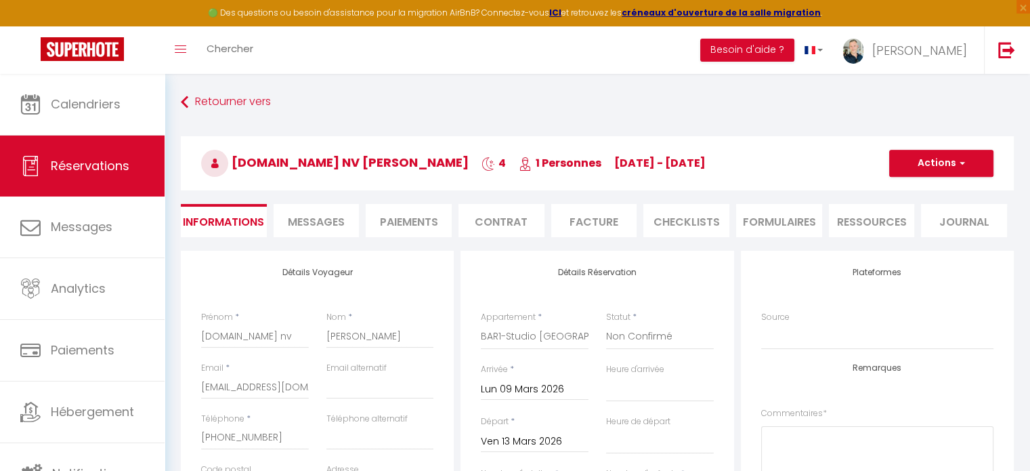
select select "12:00"
click at [517, 224] on li "Contrat" at bounding box center [501, 220] width 86 height 33
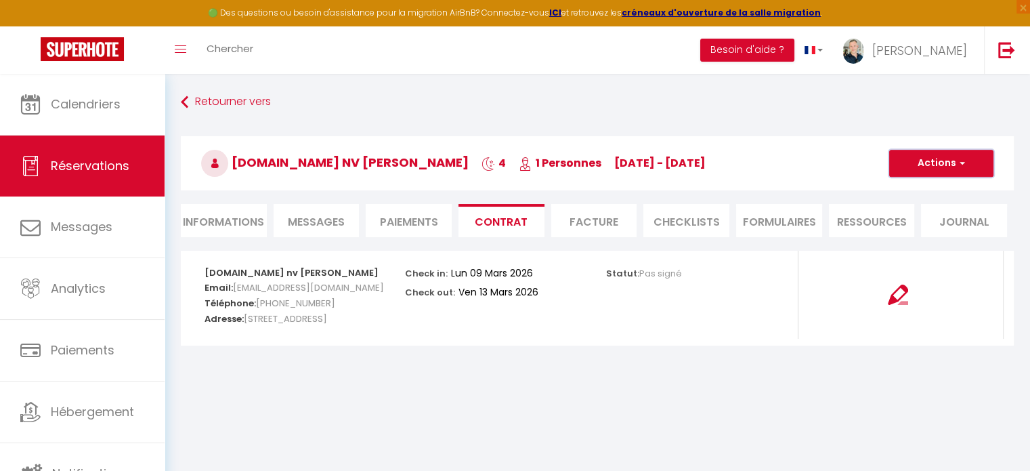
click at [957, 169] on button "Actions" at bounding box center [941, 163] width 104 height 27
click at [898, 224] on link "Copier le lien" at bounding box center [931, 228] width 114 height 18
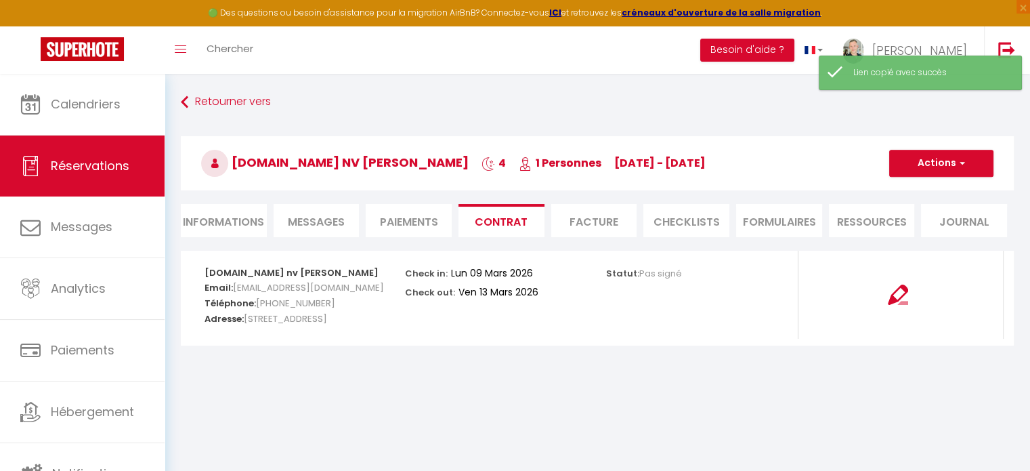
click at [575, 231] on li "Facture" at bounding box center [594, 220] width 86 height 33
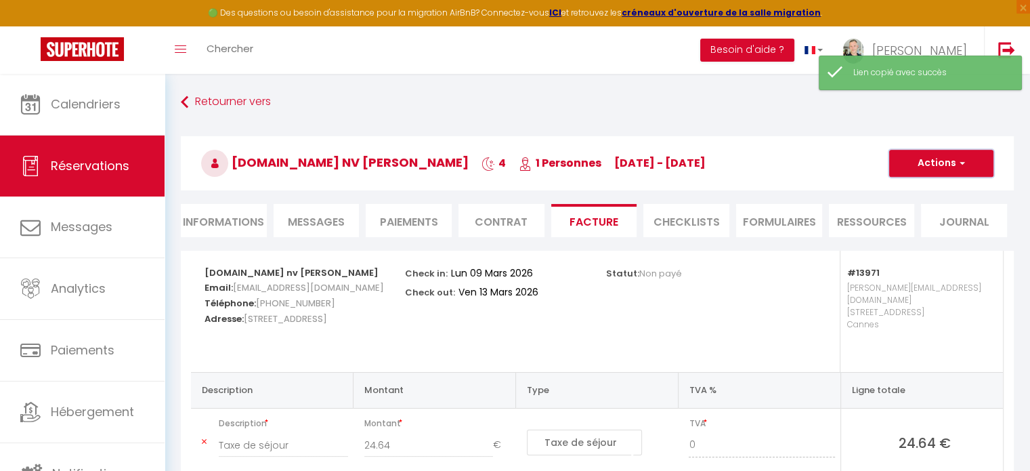
click at [966, 163] on button "Actions" at bounding box center [941, 163] width 104 height 27
click at [915, 209] on link "Aperçu et éditer" at bounding box center [931, 211] width 114 height 18
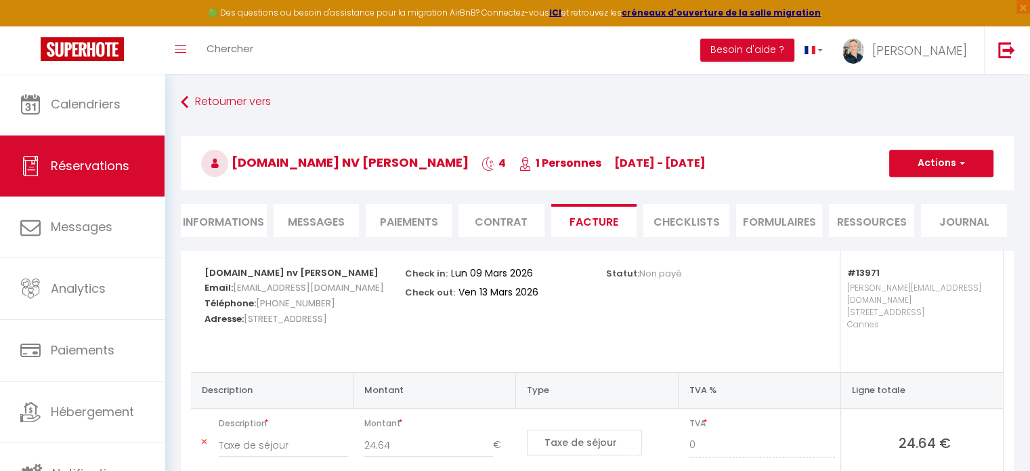
click at [217, 221] on li "Informations" at bounding box center [224, 220] width 86 height 33
select select "0"
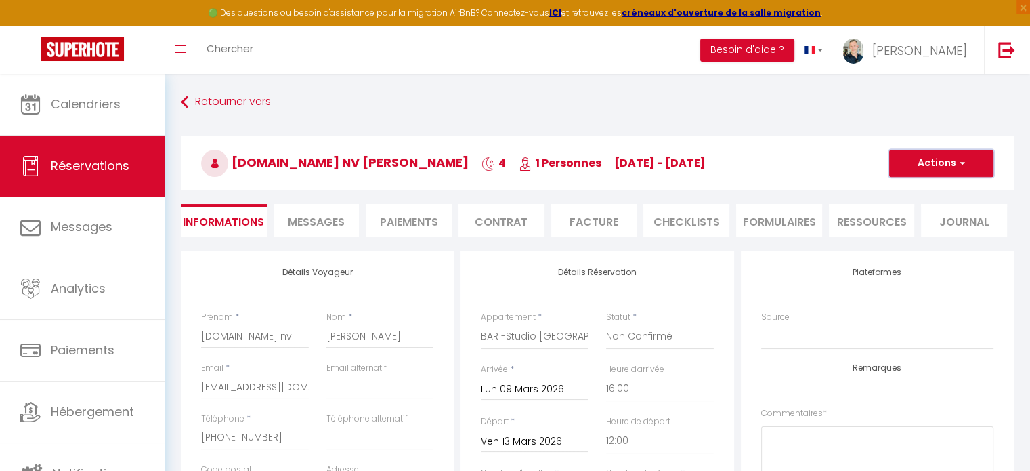
click at [941, 165] on button "Actions" at bounding box center [941, 163] width 104 height 27
click at [913, 186] on link "Enregistrer" at bounding box center [927, 193] width 107 height 18
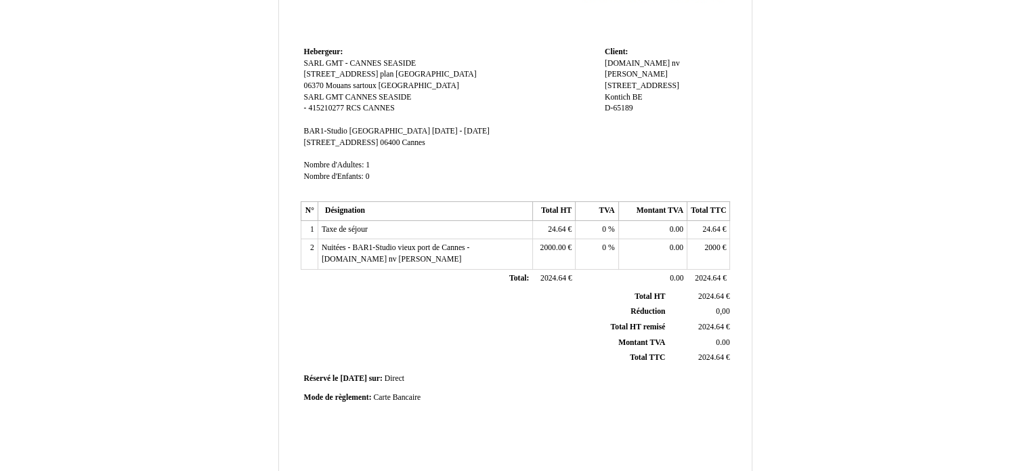
scroll to position [158, 0]
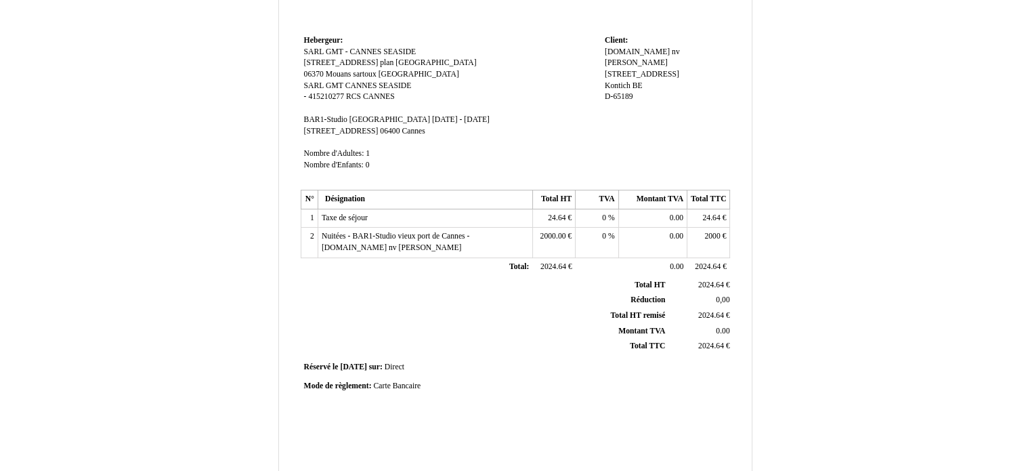
click at [469, 235] on span "Nuitées - BAR1-Studio vieux port de Cannes - [DOMAIN_NAME] nv [PERSON_NAME]" at bounding box center [396, 242] width 148 height 20
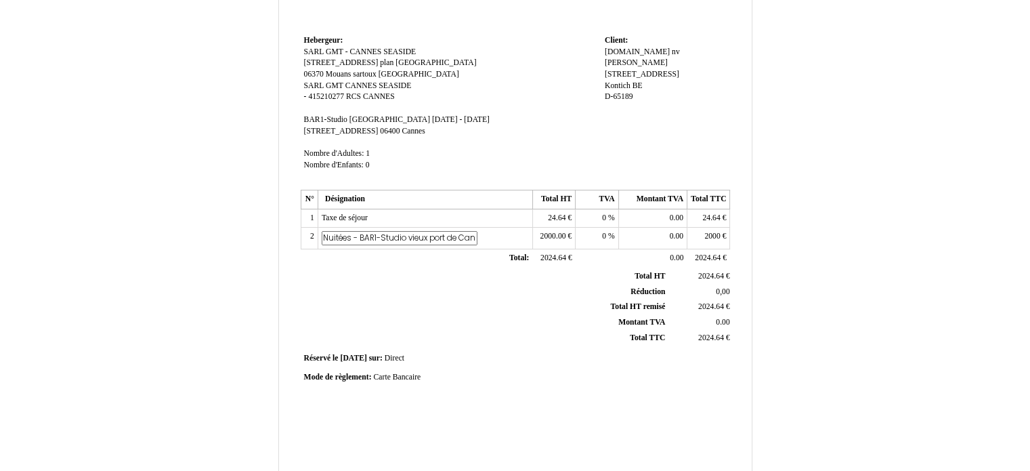
scroll to position [0, 176]
click at [417, 238] on input "Nuitées - BAR1-Studio vieux port de Cannes - [DOMAIN_NAME] nv [PERSON_NAME]" at bounding box center [400, 238] width 156 height 14
type input "Nuitées - BAR1-Studio vieux [GEOGRAPHIC_DATA]"
click at [402, 330] on th "Total TTC Total TTC" at bounding box center [486, 338] width 366 height 16
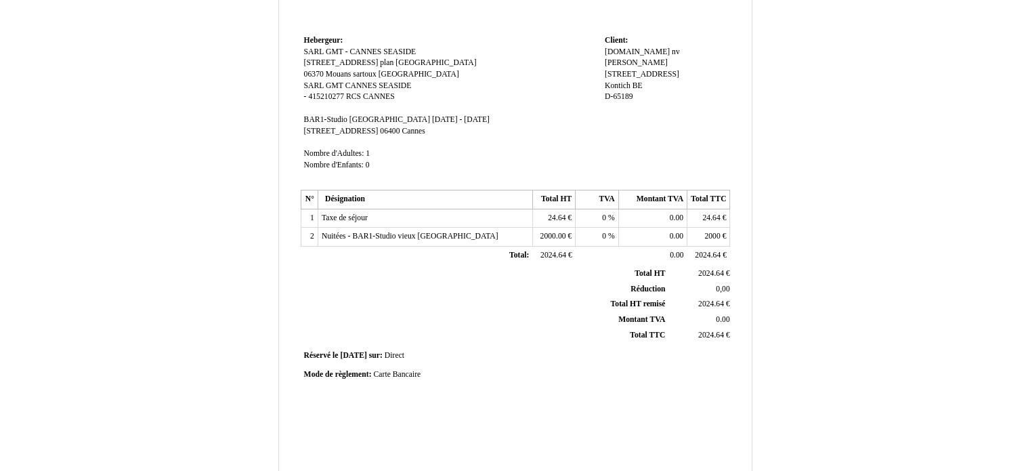
click at [397, 377] on div "Mode de règlement: Mode de règlement: Carte Bancaire Carte Bancaire" at bounding box center [515, 375] width 423 height 12
click at [404, 377] on div "Mode de règlement: Mode de règlement: Carte Bancaire Carte Bancaire" at bounding box center [515, 375] width 423 height 12
click at [413, 376] on span "Carte Bancaire" at bounding box center [396, 374] width 47 height 9
type input "C"
click at [413, 376] on input at bounding box center [451, 376] width 156 height 14
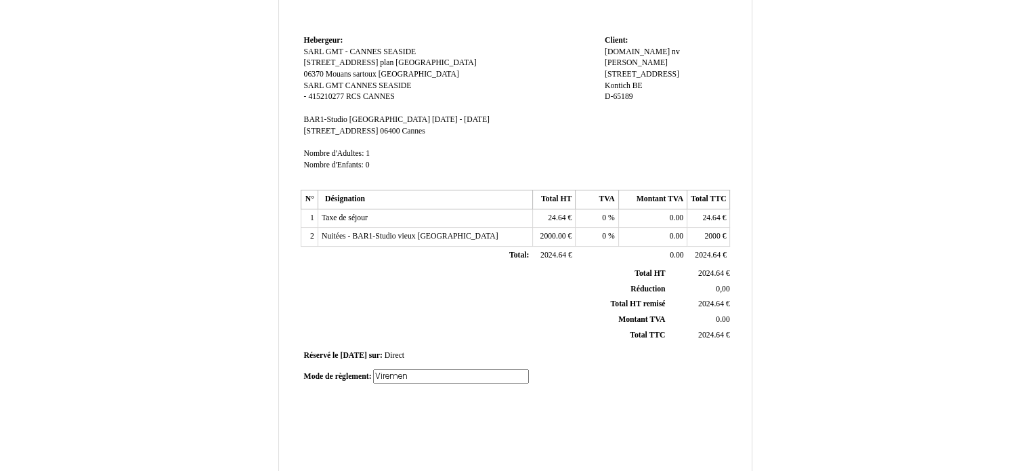
type input "Virement"
click at [465, 414] on div "Facture Facture N° 6720806 6720806 Date de création 11 September 2025 Hebergeur…" at bounding box center [515, 223] width 434 height 640
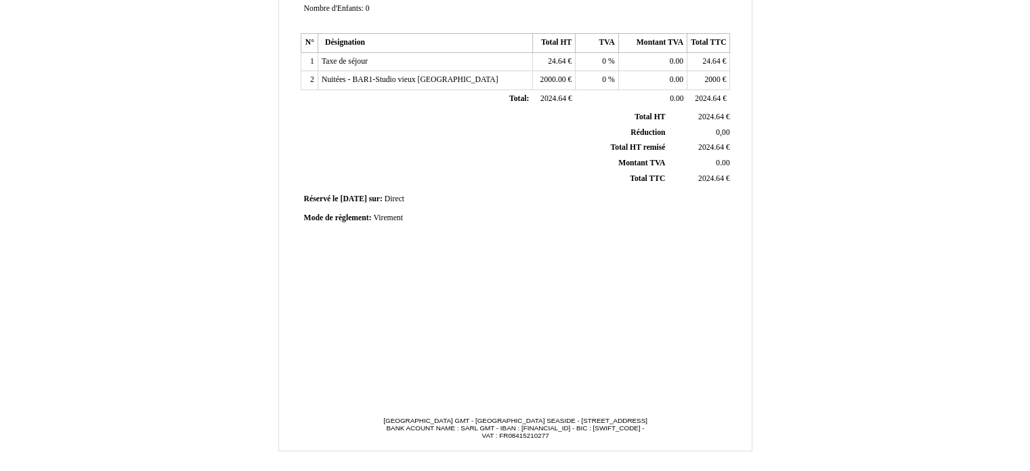
scroll to position [346, 0]
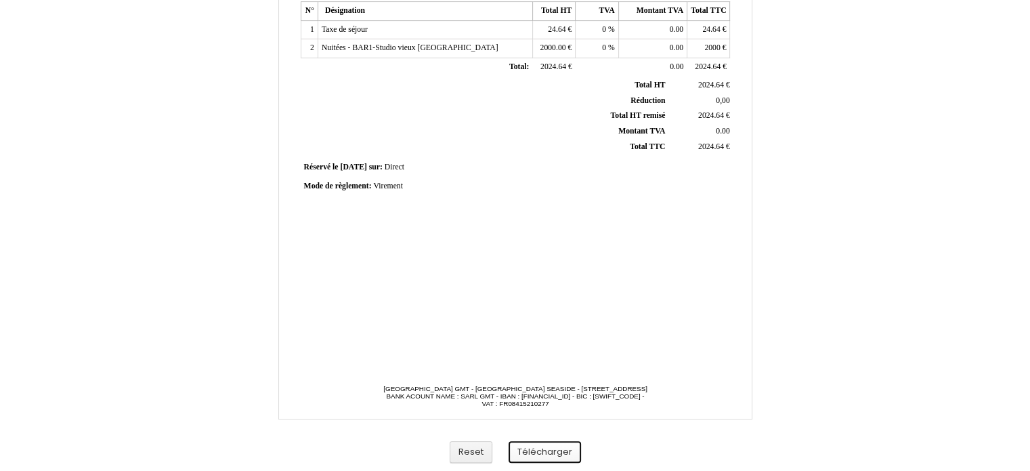
click at [550, 447] on button "Télécharger" at bounding box center [544, 452] width 72 height 22
